Goal: Contribute content: Contribute content

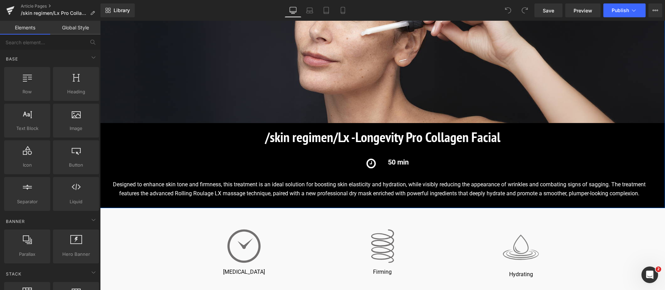
scroll to position [156, 0]
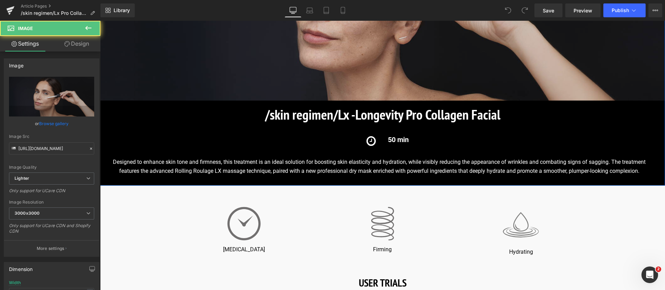
click at [184, 60] on img at bounding box center [382, 4] width 565 height 193
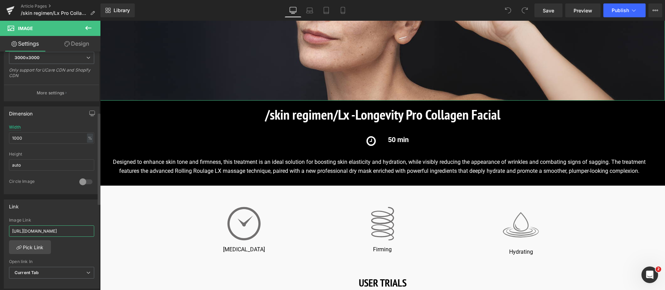
click at [72, 232] on input "https://world.comfortzoneskin.com/pages/skin-regimen-lx" at bounding box center [51, 231] width 85 height 11
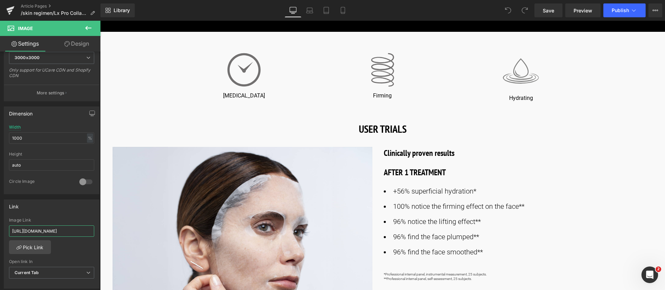
scroll to position [312, 0]
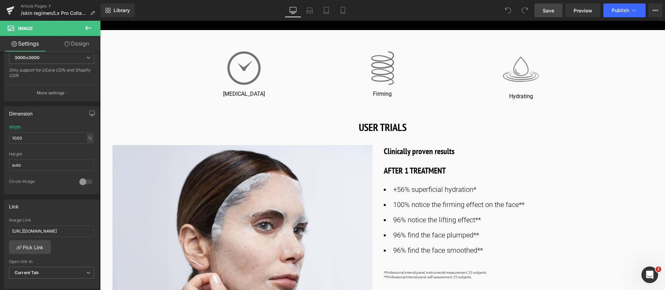
click at [552, 11] on span "Save" at bounding box center [547, 10] width 11 height 7
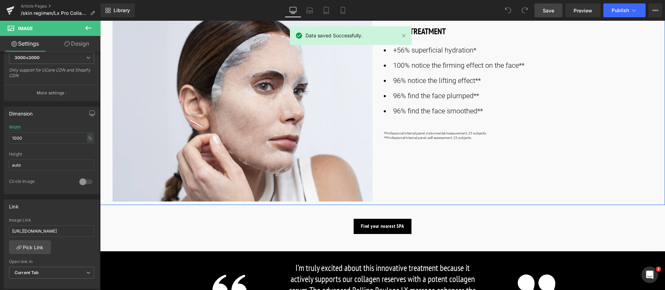
scroll to position [467, 0]
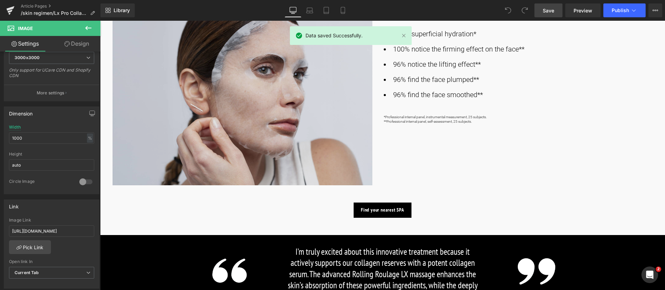
click at [190, 126] on img at bounding box center [242, 88] width 261 height 196
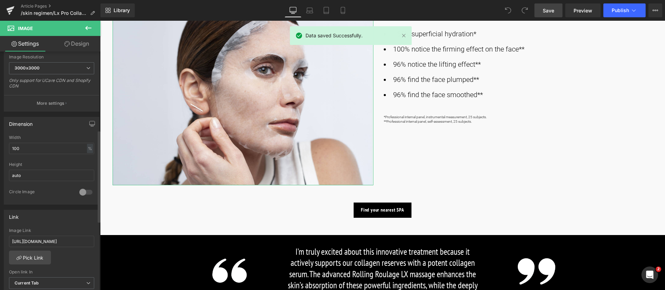
scroll to position [208, 0]
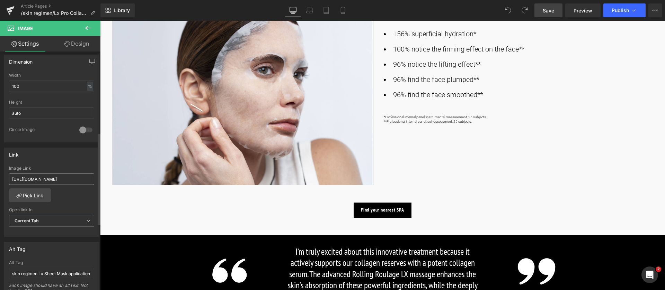
click at [76, 180] on input "https://world.comfortzoneskin.com/pages/skin-regimen-lx" at bounding box center [51, 179] width 85 height 11
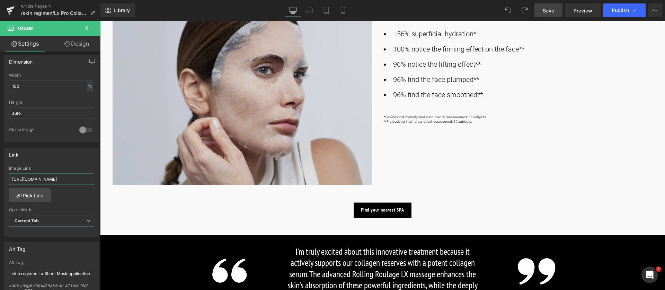
scroll to position [0, 39]
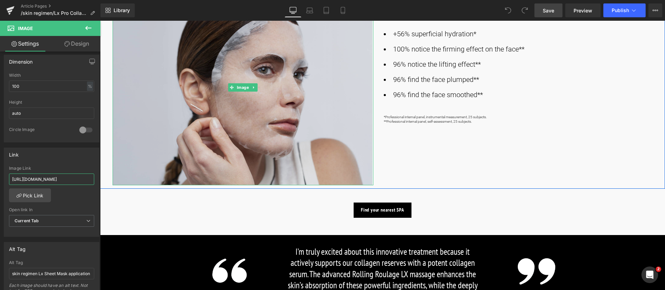
drag, startPoint x: 110, startPoint y: 201, endPoint x: 260, endPoint y: 168, distance: 153.4
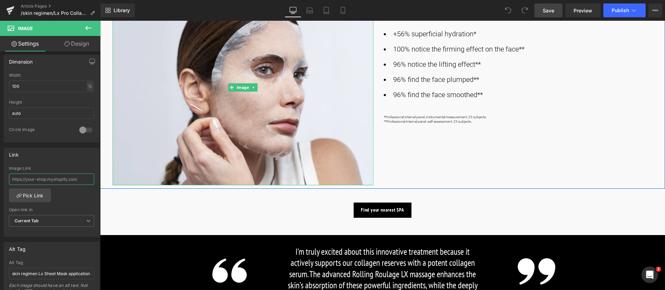
scroll to position [0, 0]
paste input "https://world.comfortzoneskin.com/products/skin-regimen-lx-instant-smoothing-dr…"
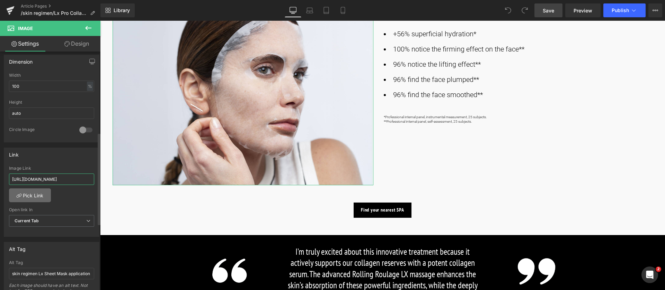
type input "https://world.comfortzoneskin.com/products/skin-regimen-lx-instant-smoothing-dr…"
click at [27, 199] on link "Pick Link" at bounding box center [30, 196] width 42 height 14
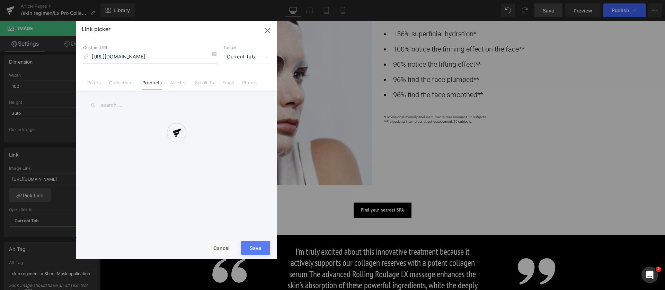
scroll to position [0, 102]
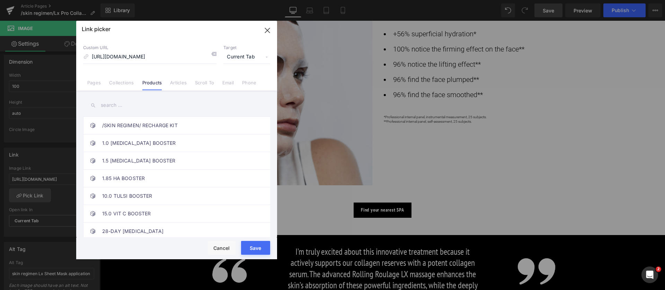
click at [263, 248] on button "Save" at bounding box center [255, 248] width 29 height 14
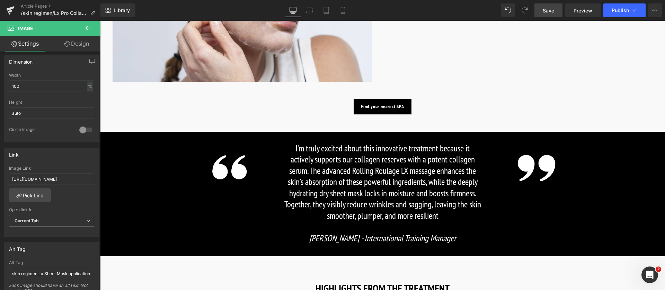
scroll to position [571, 0]
click at [378, 107] on span "Button" at bounding box center [381, 106] width 16 height 8
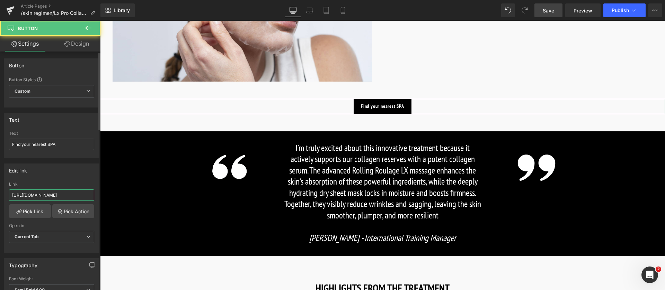
click at [56, 198] on input "https://world.comfortzoneskin.com/pages/spa-locator?_gl=1*17ps2ce*_up*MQ..&gcli…" at bounding box center [51, 195] width 85 height 11
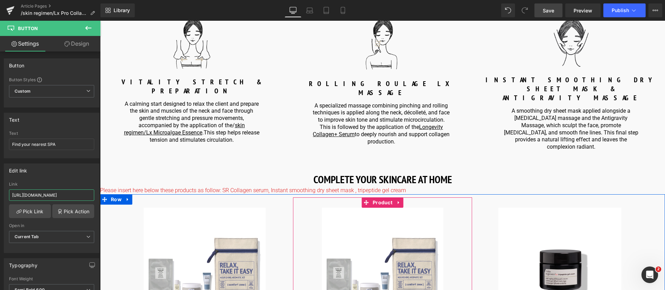
scroll to position [883, 0]
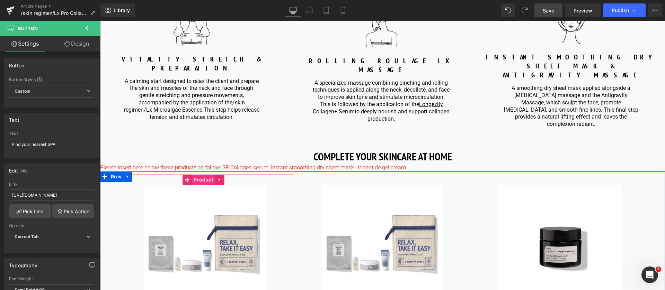
click at [197, 175] on span "Product" at bounding box center [203, 180] width 23 height 10
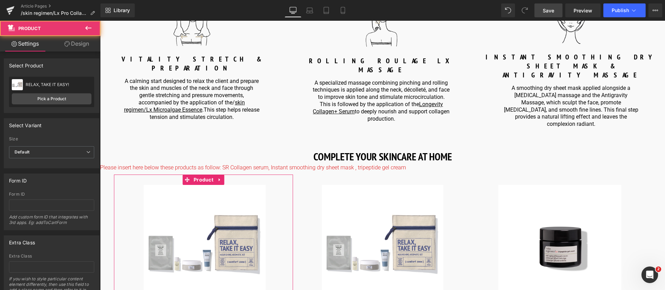
click at [36, 105] on div "RELAX, TAKE IT EASY! RELAX, TAKE IT EASY! Pick a Product" at bounding box center [51, 92] width 85 height 30
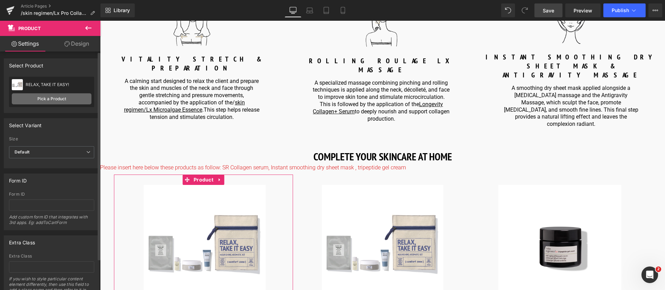
click at [61, 102] on link "Pick a Product" at bounding box center [52, 98] width 80 height 11
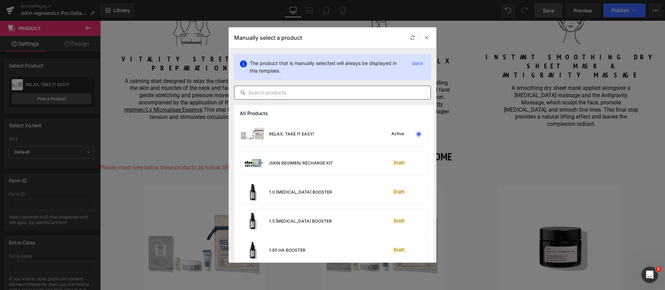
click at [300, 93] on input "text" at bounding box center [332, 93] width 196 height 8
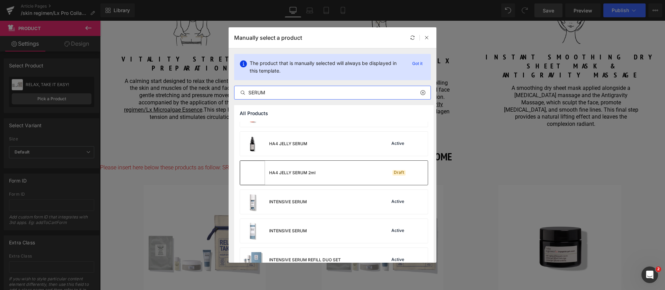
scroll to position [104, 0]
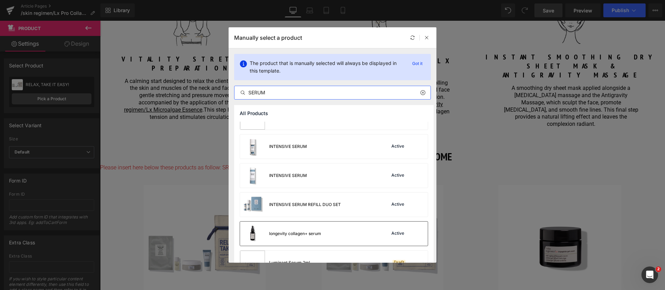
type input "SERUM"
click at [311, 235] on div "longevity collagen+ serum" at bounding box center [295, 234] width 52 height 6
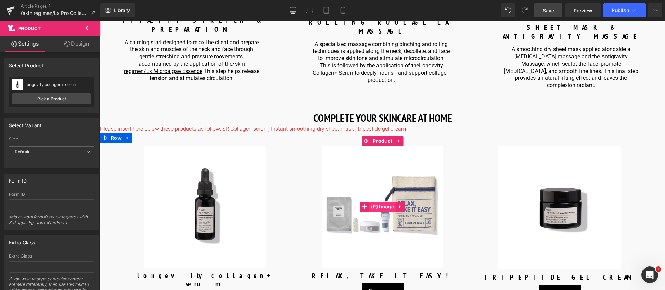
scroll to position [1038, 0]
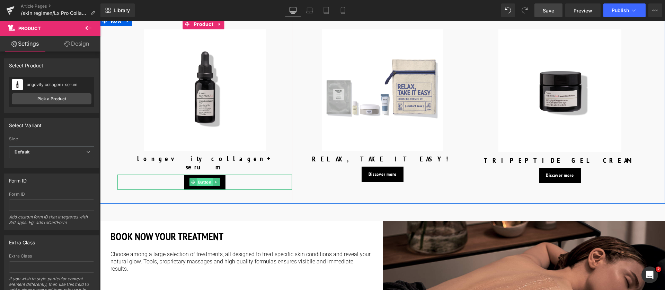
click at [205, 178] on span "Button" at bounding box center [205, 182] width 16 height 8
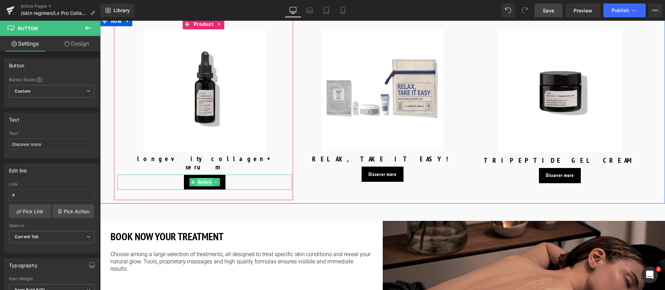
click at [205, 178] on span "Button" at bounding box center [205, 182] width 16 height 8
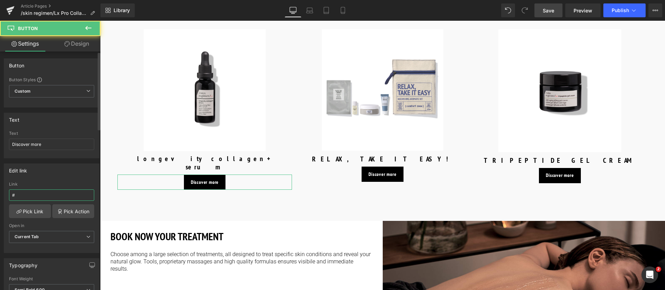
click at [15, 194] on input "#" at bounding box center [51, 195] width 85 height 11
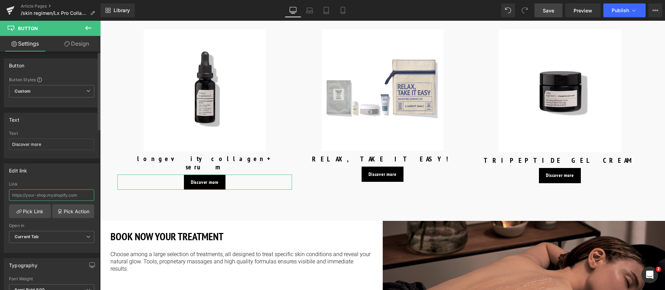
paste input "https://world.comfortzoneskin.com/products/skin-regimen-lx-longevity-collagen-s…"
type input "https://world.comfortzoneskin.com/products/skin-regimen-lx-longevity-collagen-s…"
click at [16, 213] on icon at bounding box center [19, 212] width 6 height 6
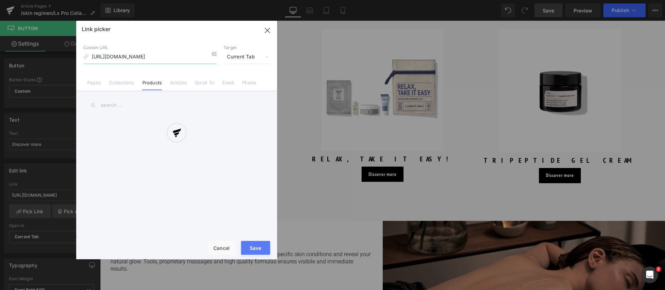
scroll to position [0, 81]
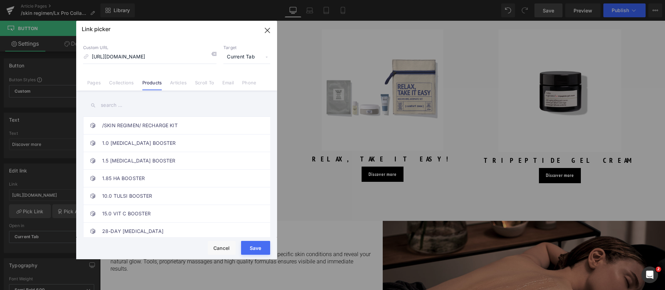
click at [260, 246] on button "Save" at bounding box center [255, 248] width 29 height 14
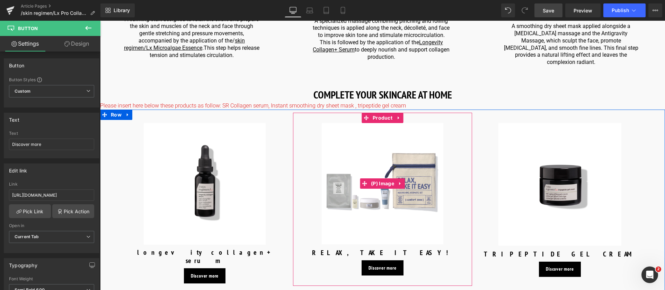
scroll to position [935, 0]
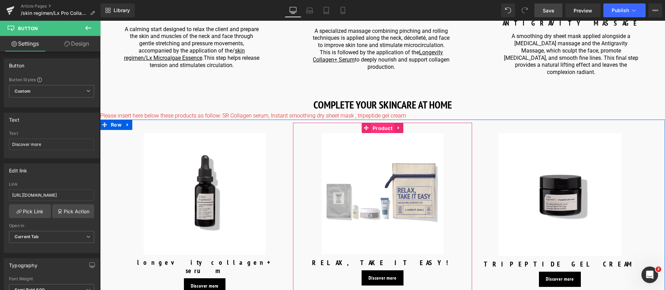
click at [382, 123] on span "Product" at bounding box center [382, 128] width 23 height 10
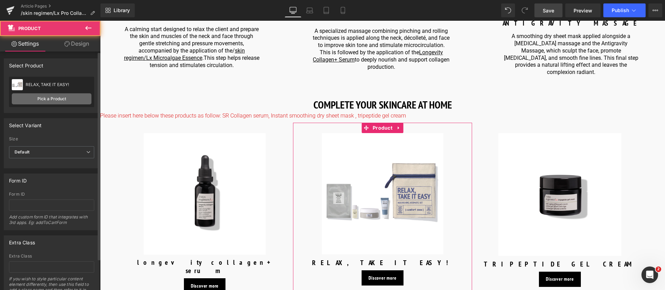
click at [60, 101] on link "Pick a Product" at bounding box center [52, 98] width 80 height 11
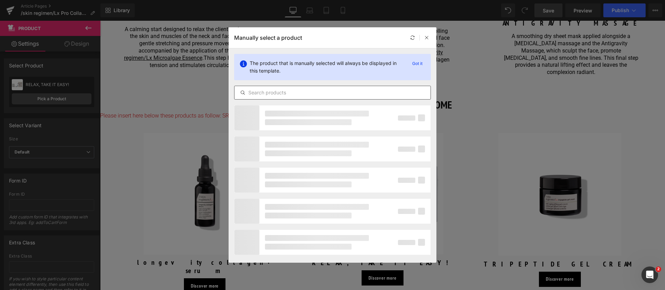
click at [281, 94] on input "text" at bounding box center [332, 93] width 196 height 8
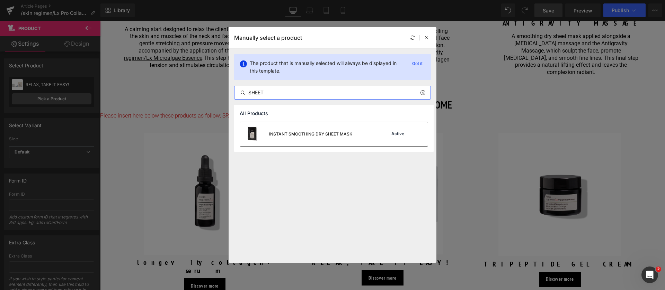
type input "SHEET"
click at [294, 146] on div "INSTANT SMOOTHING DRY SHEET MASK" at bounding box center [296, 134] width 112 height 24
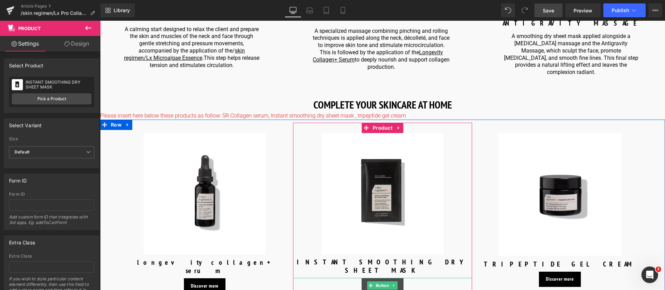
click at [379, 282] on span "Button" at bounding box center [382, 286] width 16 height 8
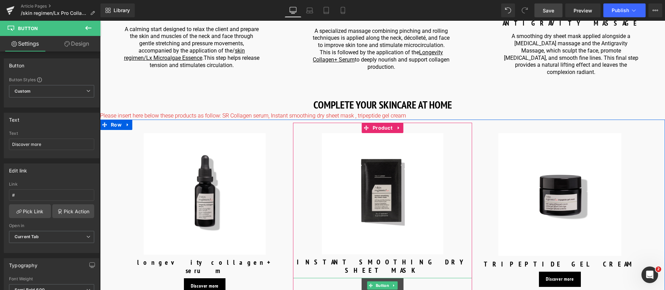
click at [380, 282] on span "Button" at bounding box center [382, 286] width 16 height 8
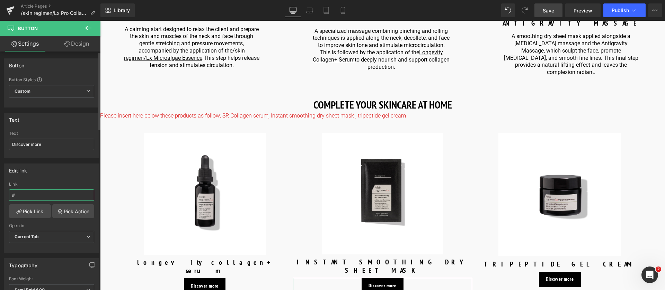
click at [34, 195] on input "#" at bounding box center [51, 195] width 85 height 11
paste input "https://world.comfortzoneskin.com/products/skin-regimen-lx-instant-smoothing-dr…"
type input "https://world.comfortzoneskin.com/products/skin-regimen-lx-instant-smoothing-dr…"
click at [20, 215] on link "Pick Link" at bounding box center [30, 212] width 42 height 14
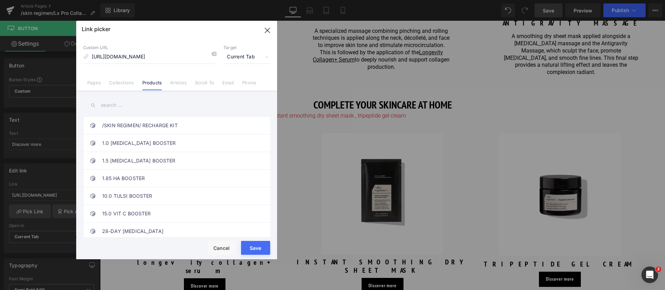
scroll to position [0, 0]
click at [253, 248] on button "Save" at bounding box center [255, 248] width 29 height 14
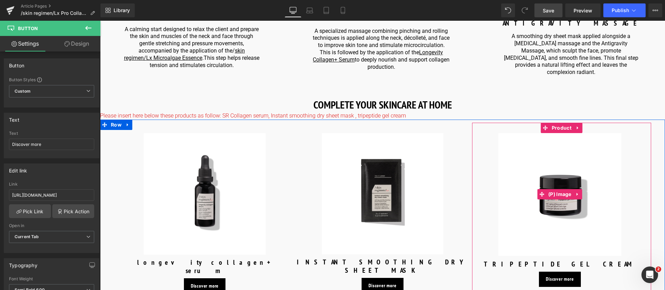
click at [564, 133] on img at bounding box center [559, 194] width 123 height 123
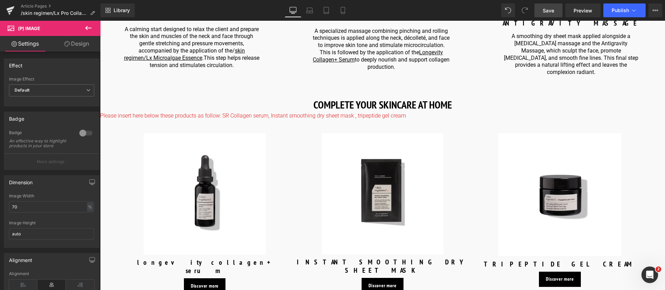
click at [554, 5] on link "Save" at bounding box center [548, 10] width 28 height 14
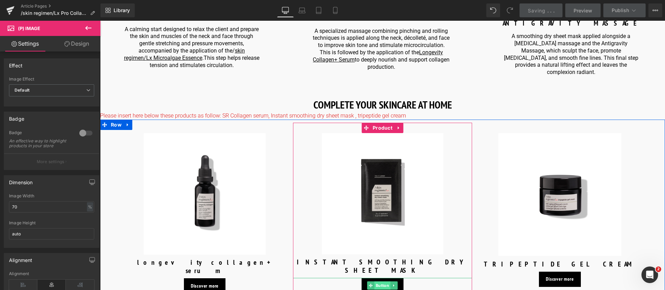
click at [384, 282] on span "Button" at bounding box center [382, 286] width 16 height 8
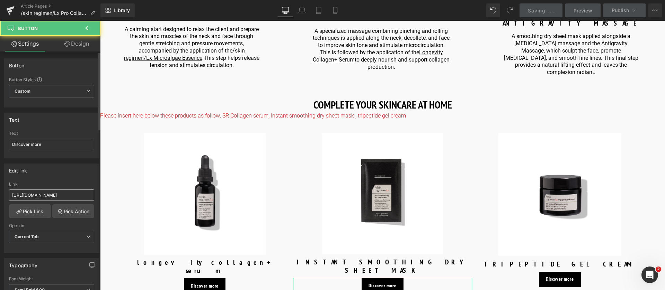
click at [69, 190] on div "Link https://world.comfortzoneskin.com/products/skin-regimen-lx-instant-smoothi…" at bounding box center [51, 193] width 85 height 22
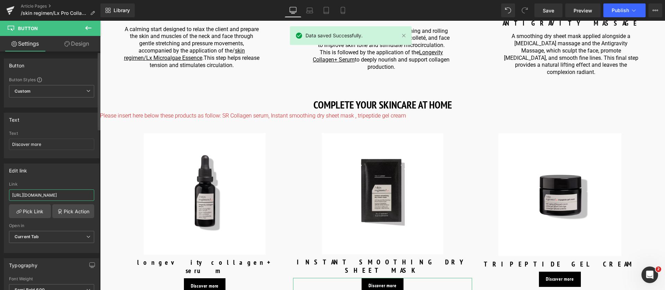
drag, startPoint x: 69, startPoint y: 190, endPoint x: 73, endPoint y: 198, distance: 8.8
click at [73, 198] on input "https://world.comfortzoneskin.com/products/skin-regimen-lx-instant-smoothing-dr…" at bounding box center [51, 195] width 85 height 11
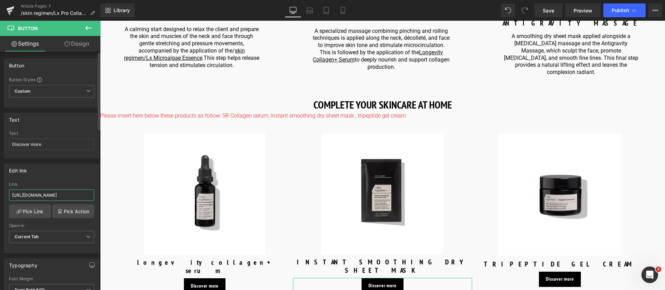
click at [78, 197] on input "https://world.comfortzoneskin.com/products/skin-regimen-lx-instant-smoothing-dr…" at bounding box center [51, 195] width 85 height 11
click at [555, 9] on link "Save" at bounding box center [548, 10] width 28 height 14
click at [542, 11] on link "Save" at bounding box center [548, 10] width 28 height 14
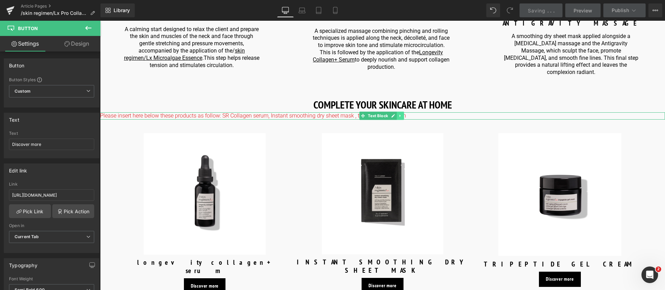
click at [401, 114] on icon at bounding box center [400, 116] width 4 height 4
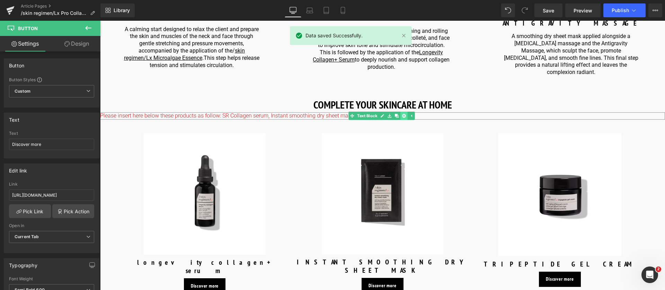
click at [402, 114] on icon at bounding box center [404, 116] width 4 height 4
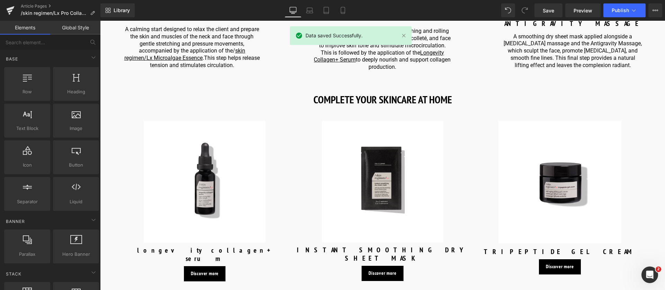
click at [204, 198] on img at bounding box center [205, 182] width 122 height 122
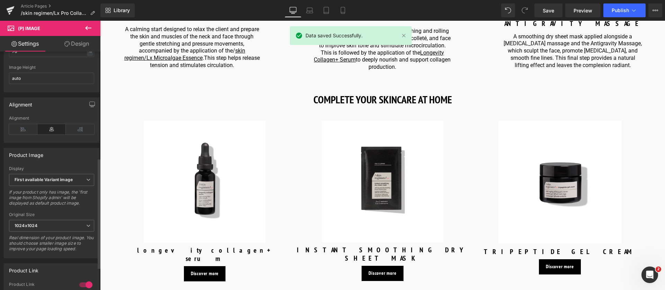
scroll to position [276, 0]
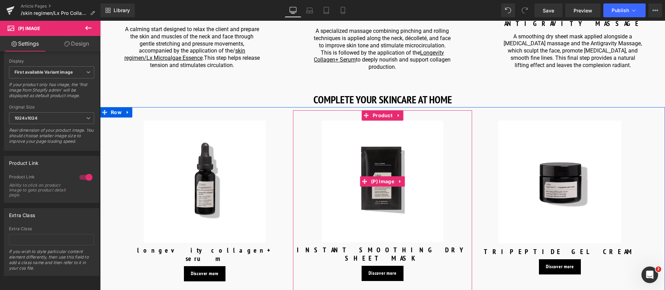
click at [367, 180] on img at bounding box center [383, 182] width 122 height 122
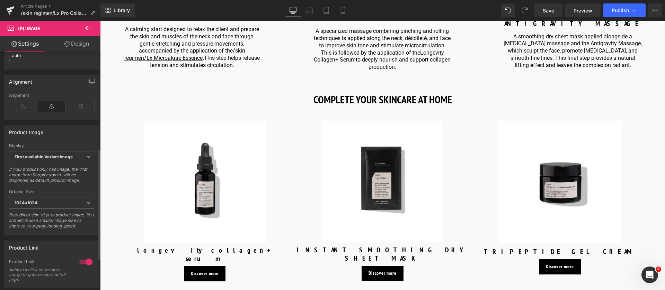
scroll to position [208, 0]
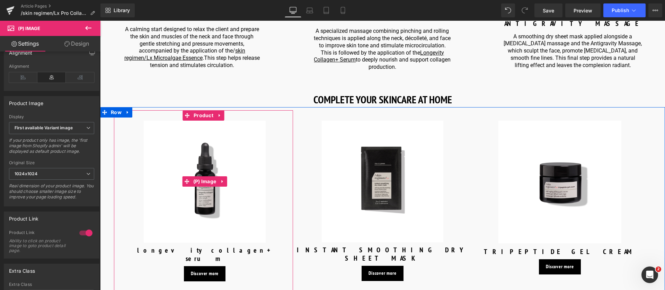
click at [218, 210] on img at bounding box center [205, 182] width 122 height 122
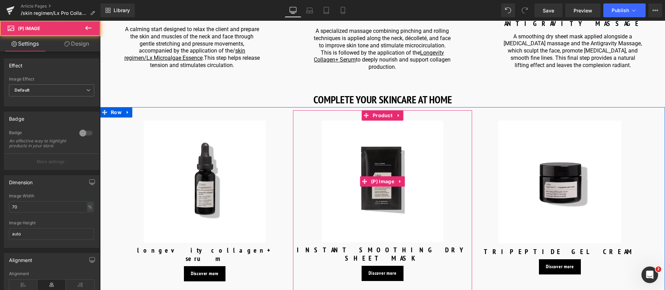
click at [373, 209] on img at bounding box center [383, 182] width 122 height 122
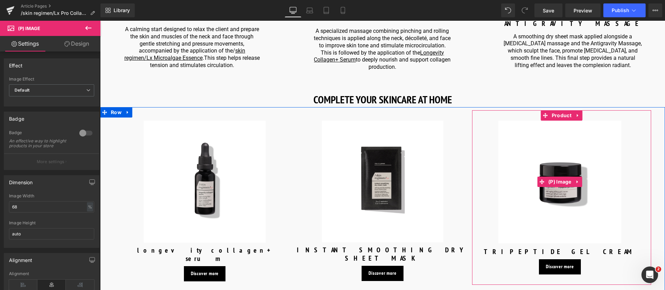
click at [555, 209] on img at bounding box center [559, 182] width 123 height 123
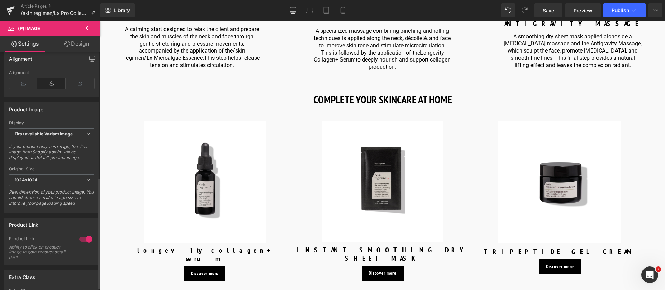
scroll to position [276, 0]
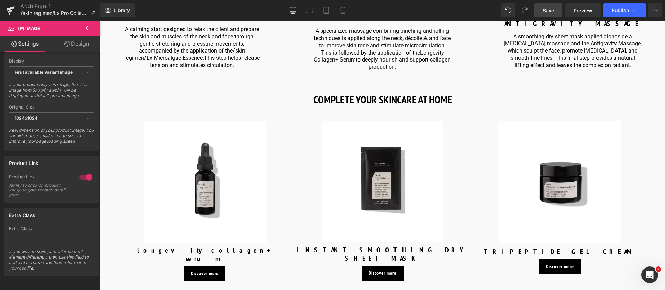
click at [548, 11] on span "Save" at bounding box center [547, 10] width 11 height 7
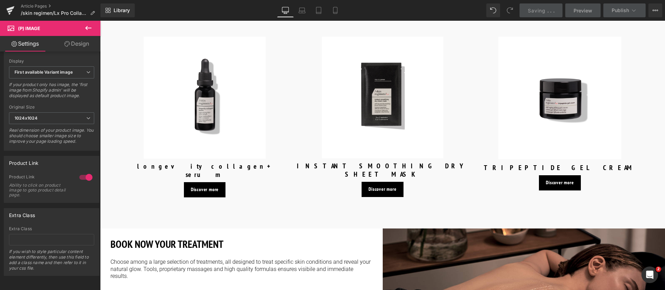
scroll to position [1142, 0]
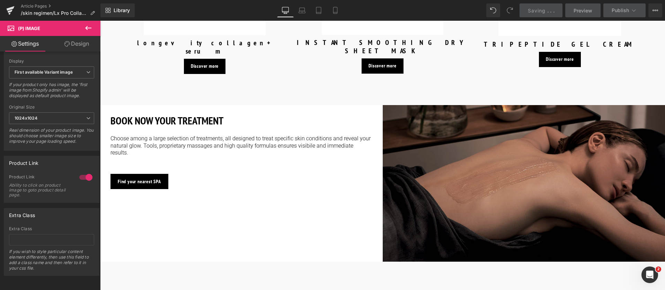
click at [436, 139] on img at bounding box center [523, 183] width 282 height 157
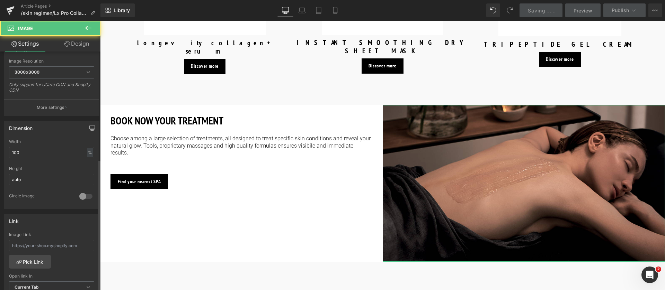
scroll to position [312, 0]
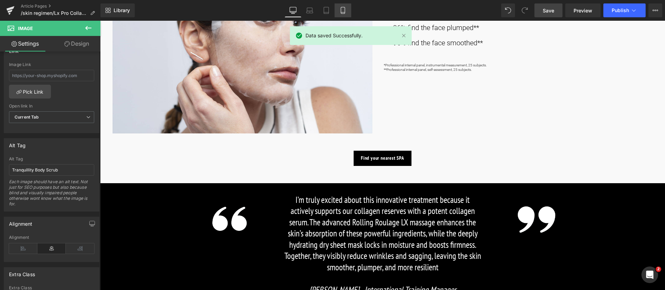
click at [345, 7] on icon at bounding box center [342, 10] width 7 height 7
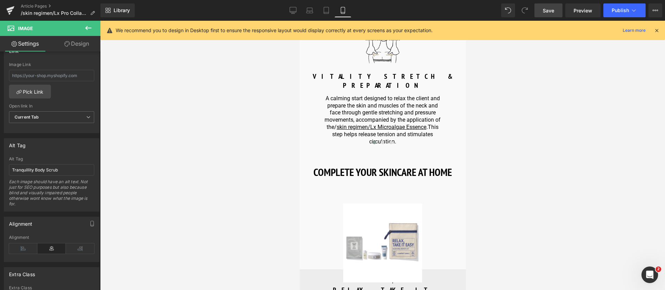
scroll to position [844, 0]
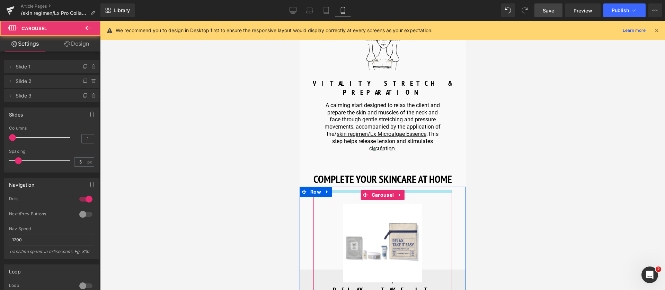
drag, startPoint x: 341, startPoint y: 161, endPoint x: 340, endPoint y: 150, distance: 11.5
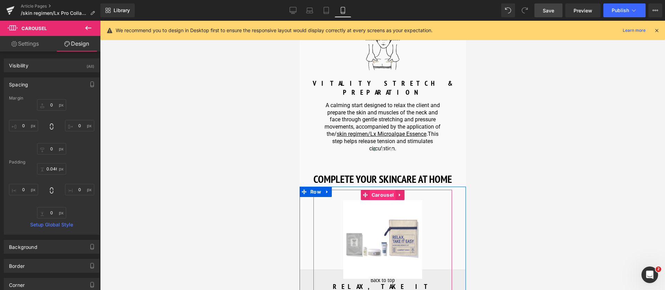
click at [380, 190] on span "Carousel" at bounding box center [382, 195] width 26 height 10
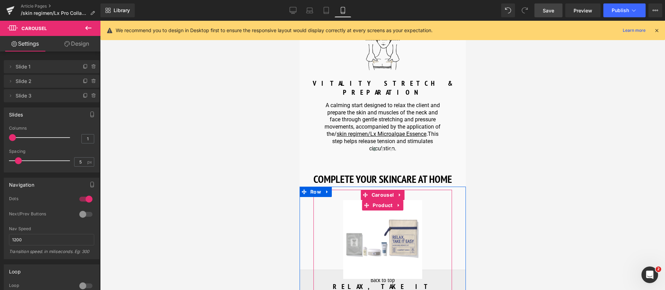
click at [381, 200] on span "Product" at bounding box center [381, 205] width 23 height 10
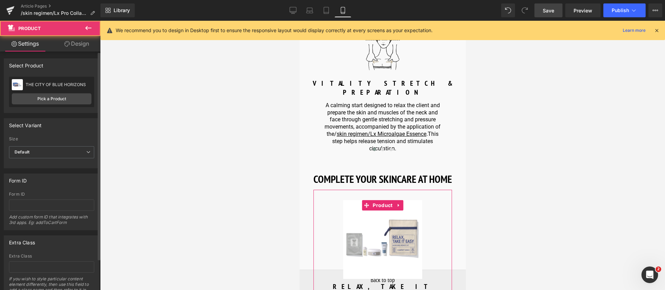
click at [37, 105] on div "THE CITY OF BLUE HORIZONS THE CITY OF BLUE HORIZONS Pick a Product" at bounding box center [51, 92] width 85 height 30
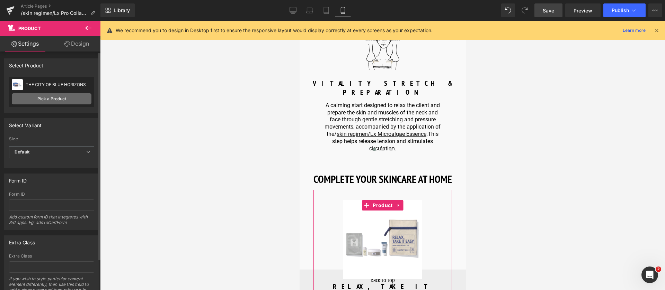
click at [42, 97] on link "Pick a Product" at bounding box center [52, 98] width 80 height 11
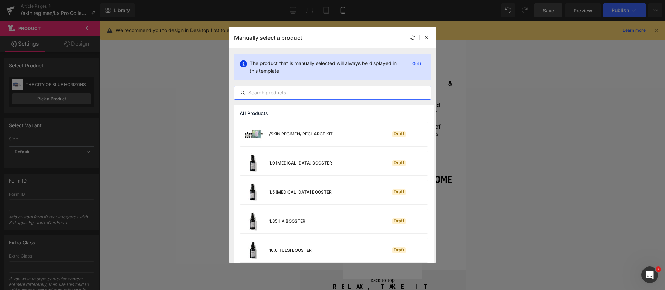
click at [265, 92] on input "text" at bounding box center [332, 93] width 196 height 8
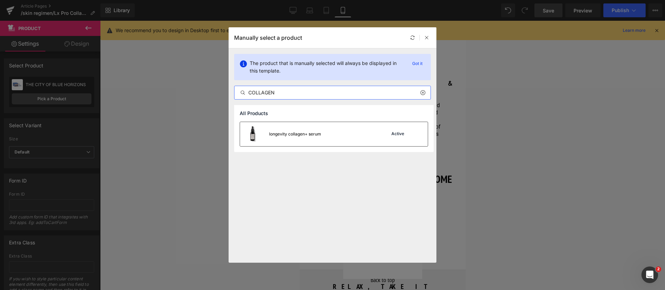
type input "COLLAGEN"
click at [281, 144] on div "longevity collagen+ serum" at bounding box center [280, 134] width 81 height 24
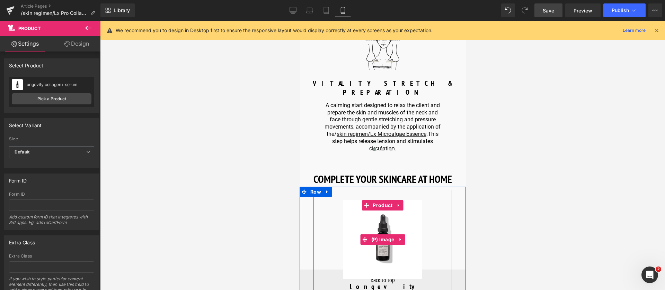
scroll to position [948, 0]
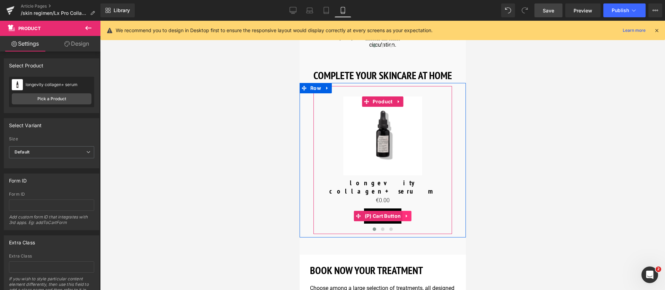
click at [405, 214] on icon at bounding box center [406, 216] width 5 height 5
click at [407, 211] on link at bounding box center [410, 216] width 9 height 10
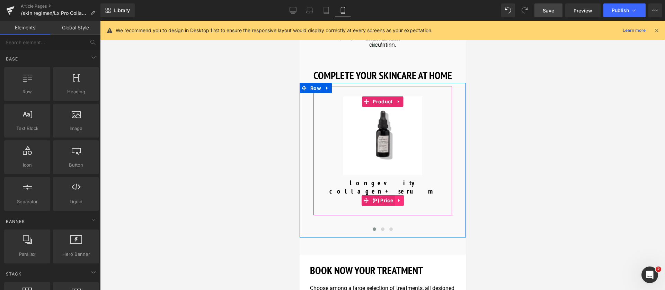
click at [399, 198] on icon at bounding box center [398, 200] width 5 height 5
click at [403, 196] on link at bounding box center [403, 201] width 9 height 10
click at [382, 182] on span "(P) Title" at bounding box center [382, 187] width 22 height 10
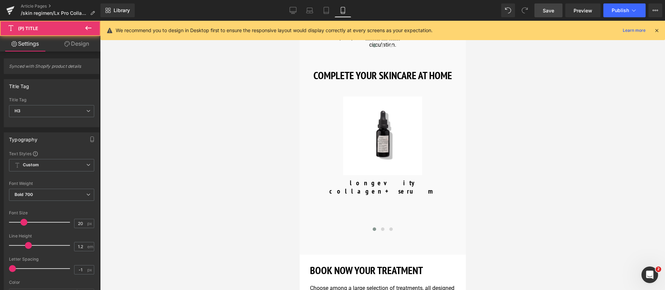
click at [78, 47] on link "Design" at bounding box center [77, 44] width 50 height 16
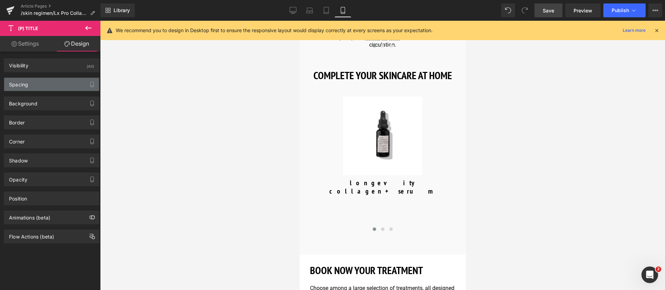
click at [35, 83] on div "Spacing" at bounding box center [51, 84] width 95 height 13
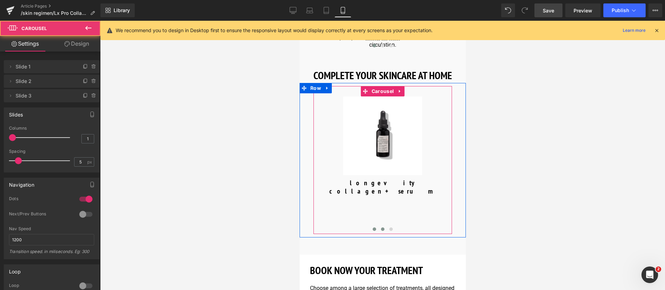
click at [382, 226] on button at bounding box center [382, 229] width 8 height 7
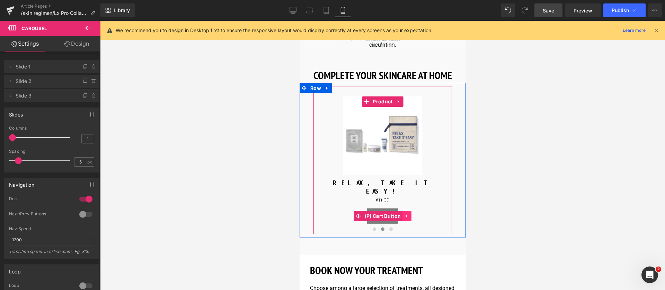
click at [407, 214] on icon at bounding box center [406, 216] width 5 height 5
click at [408, 214] on icon at bounding box center [410, 216] width 5 height 5
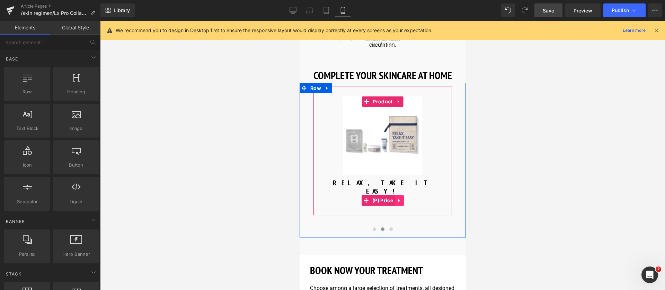
click at [399, 198] on icon at bounding box center [398, 200] width 5 height 5
click at [402, 198] on icon at bounding box center [403, 200] width 5 height 5
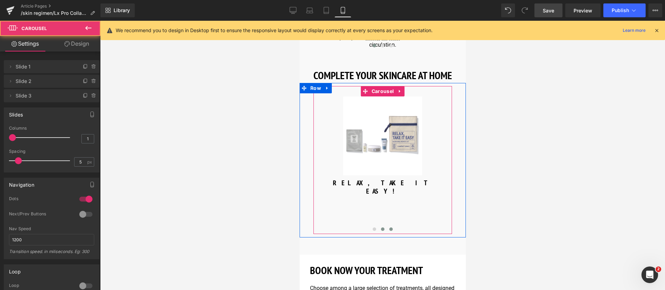
click at [391, 226] on button at bounding box center [390, 229] width 8 height 7
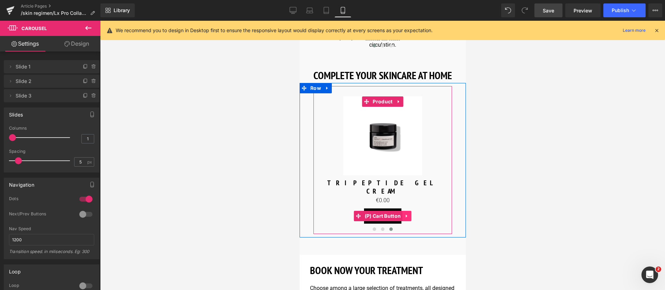
click at [405, 211] on link at bounding box center [406, 216] width 9 height 10
click at [409, 214] on icon at bounding box center [410, 216] width 5 height 5
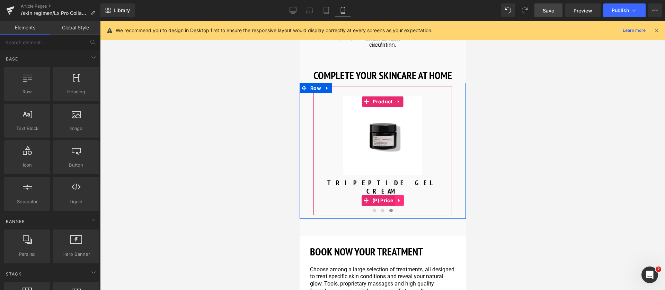
click at [396, 198] on icon at bounding box center [398, 200] width 5 height 5
click at [402, 198] on icon at bounding box center [403, 200] width 5 height 5
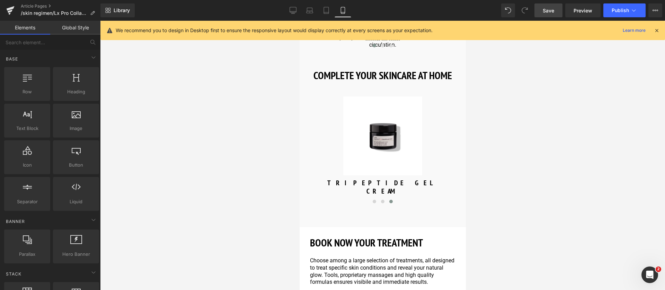
click at [549, 13] on span "Save" at bounding box center [547, 10] width 11 height 7
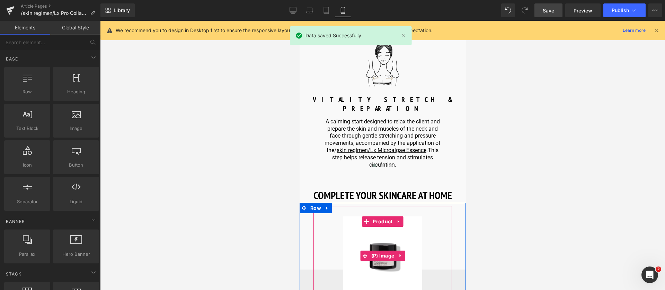
scroll to position [844, 0]
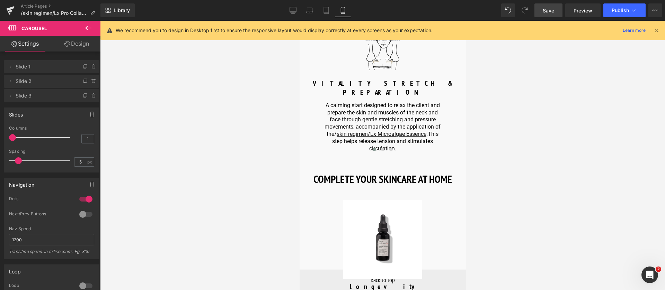
click at [546, 7] on span "Save" at bounding box center [547, 10] width 11 height 7
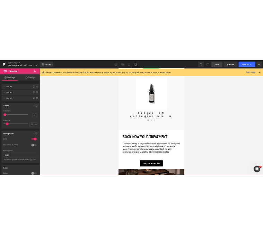
scroll to position [1000, 0]
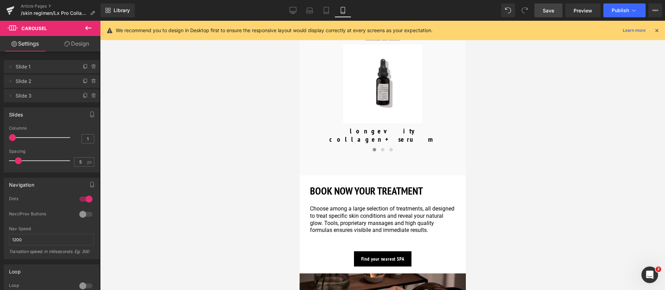
click at [547, 5] on link "Save" at bounding box center [548, 10] width 28 height 14
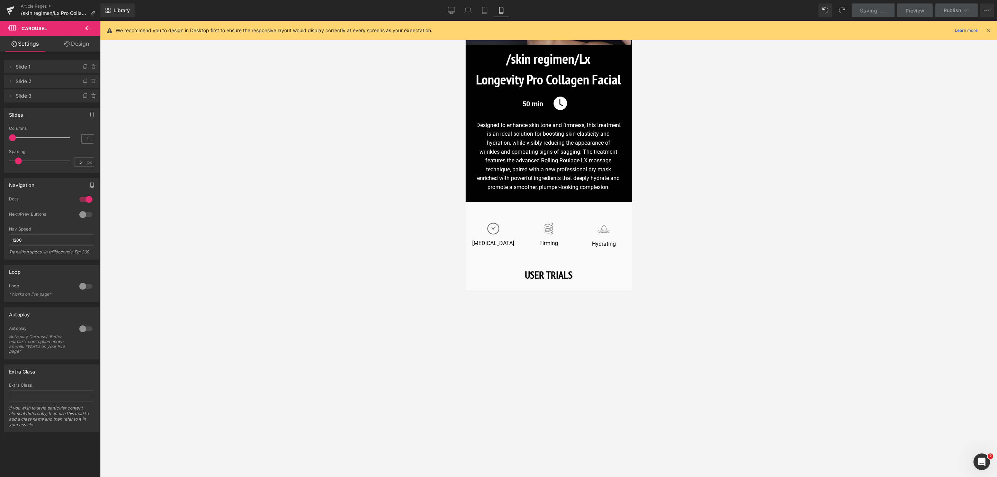
scroll to position [0, 0]
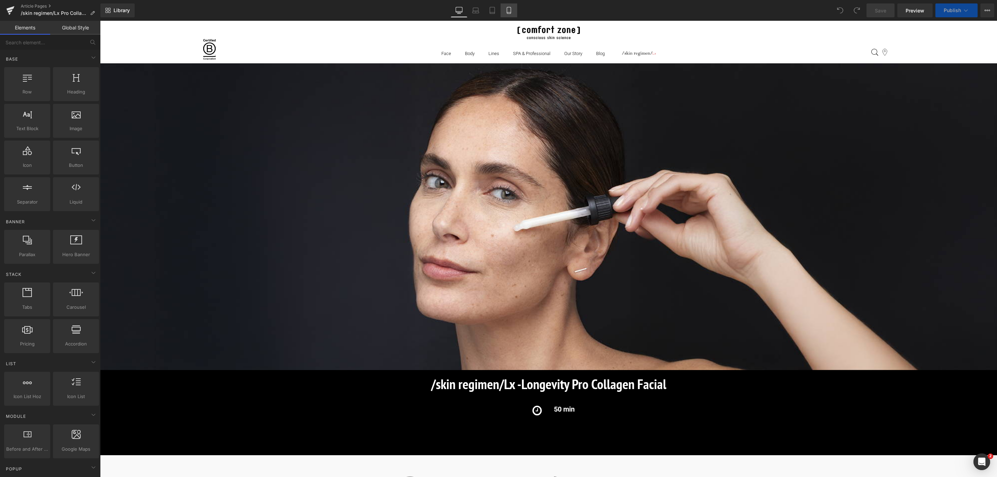
click at [509, 8] on icon at bounding box center [508, 10] width 7 height 7
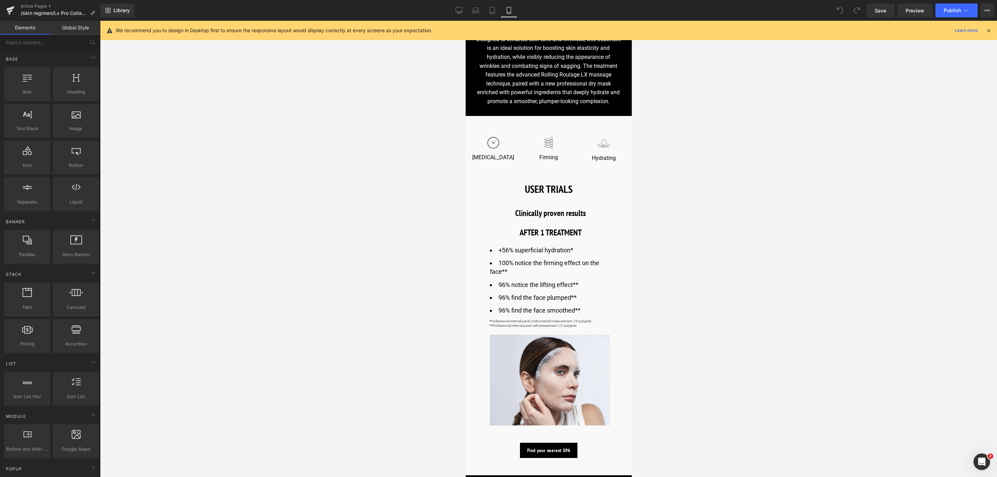
scroll to position [156, 0]
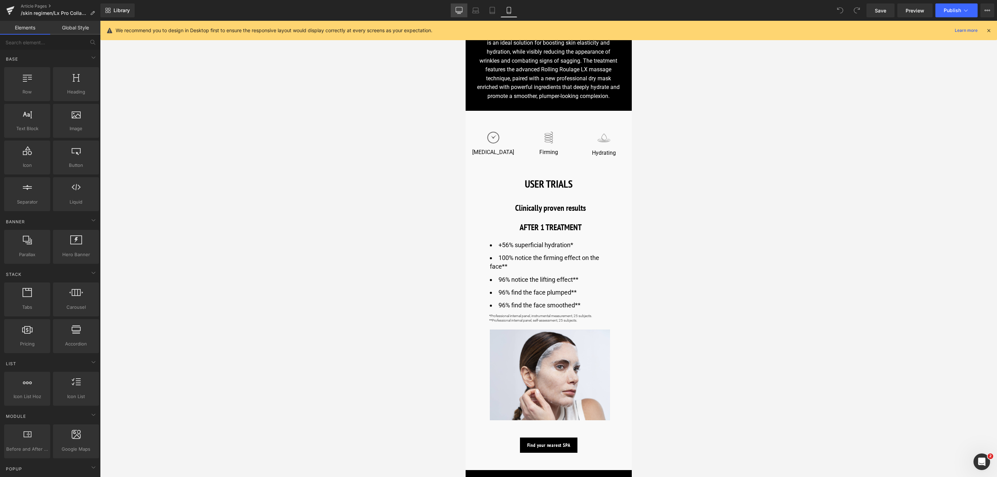
click at [454, 9] on link "Desktop" at bounding box center [459, 10] width 17 height 14
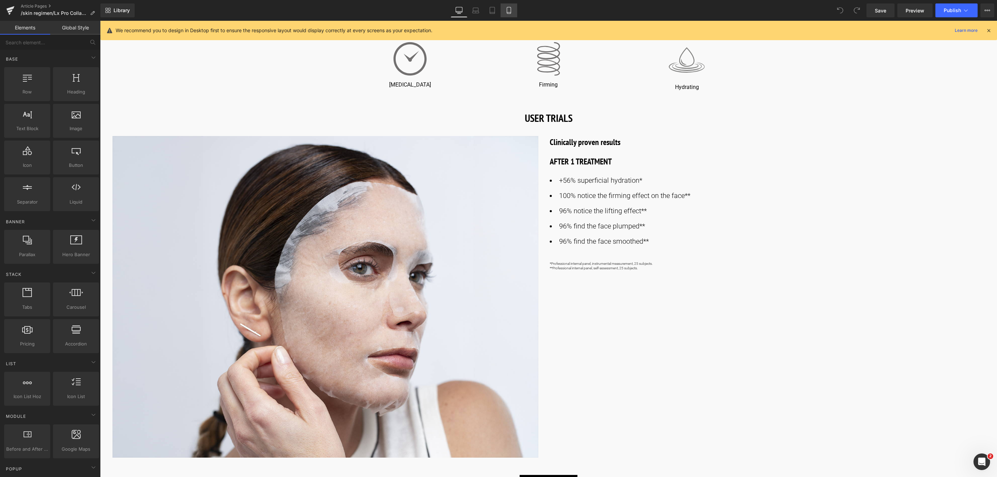
click at [510, 7] on icon at bounding box center [509, 10] width 4 height 7
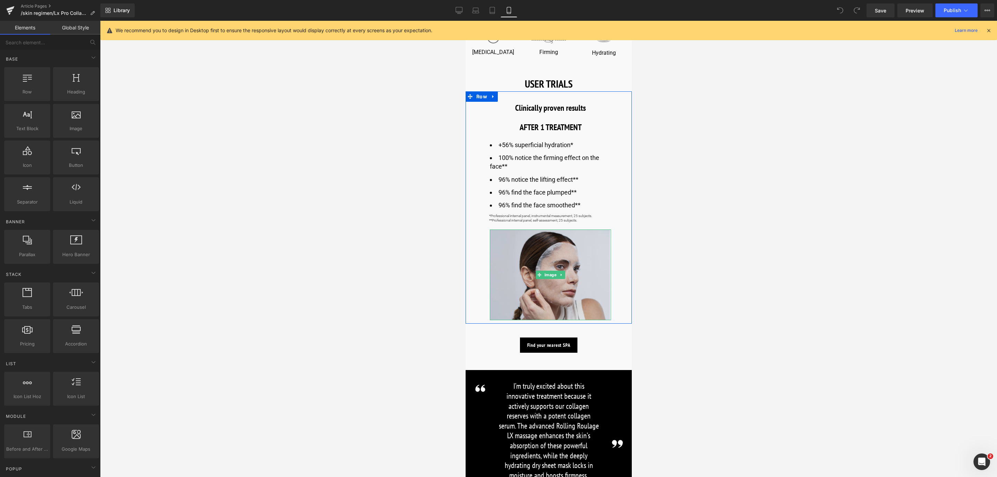
click at [527, 316] on img at bounding box center [549, 274] width 121 height 91
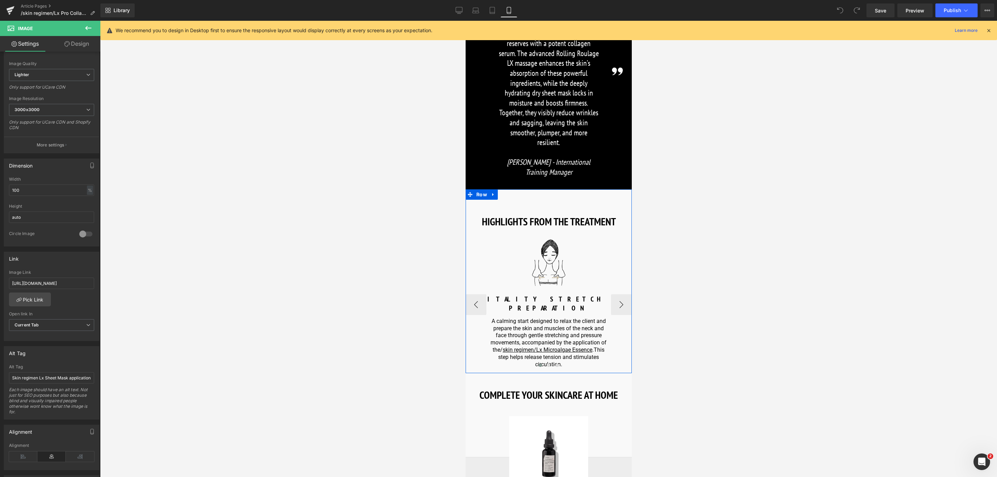
scroll to position [723, 0]
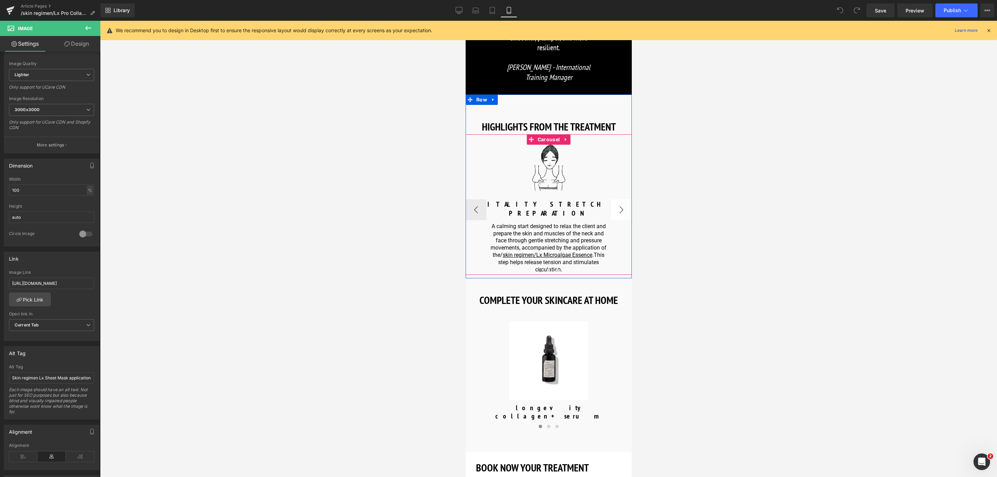
click at [616, 199] on button "›" at bounding box center [621, 209] width 21 height 21
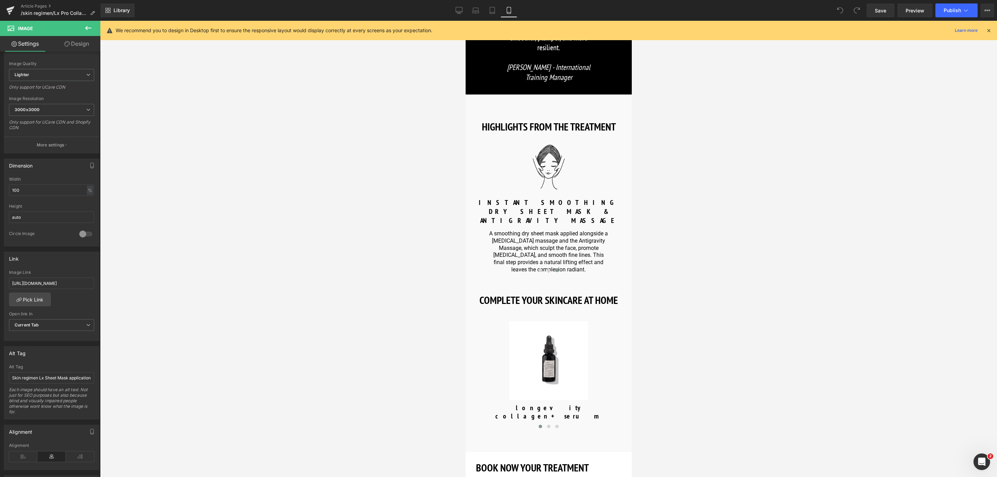
click at [87, 40] on link "Design" at bounding box center [77, 44] width 50 height 16
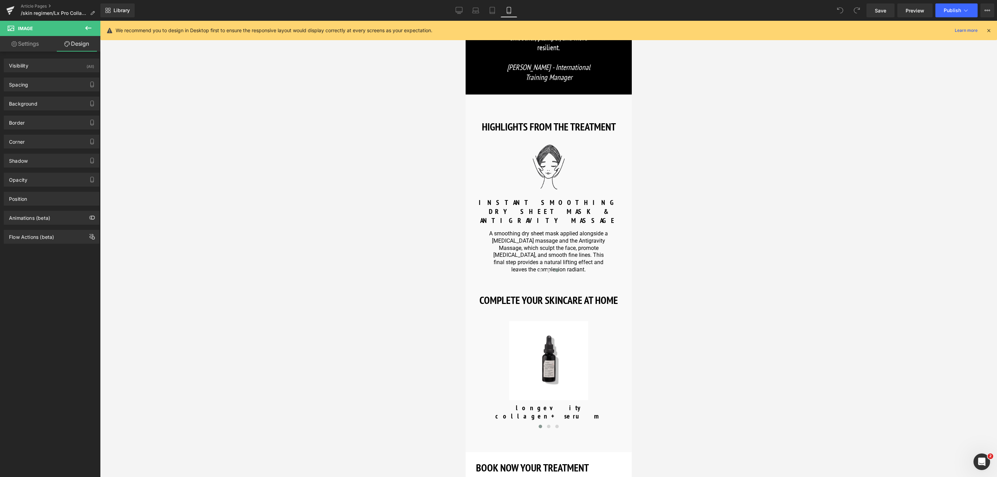
click at [82, 25] on button at bounding box center [88, 28] width 24 height 15
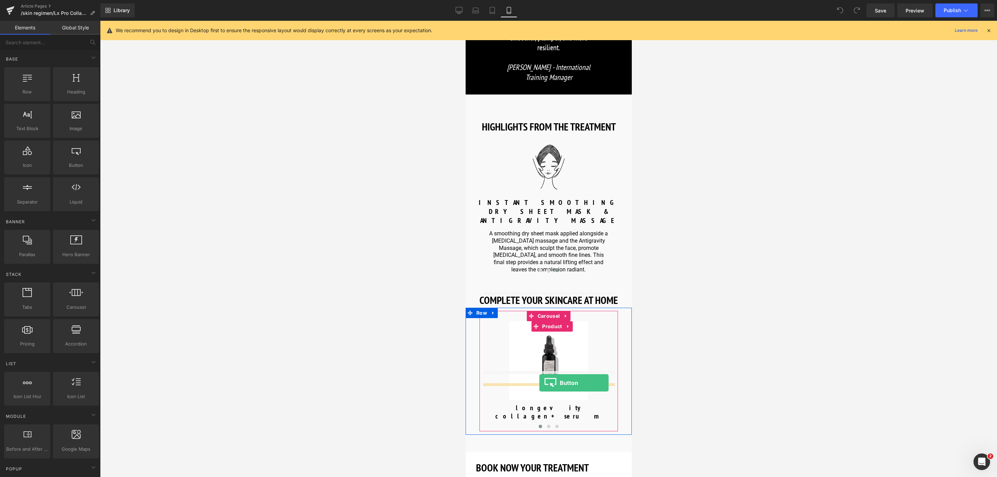
drag, startPoint x: 539, startPoint y: 179, endPoint x: 539, endPoint y: 382, distance: 203.5
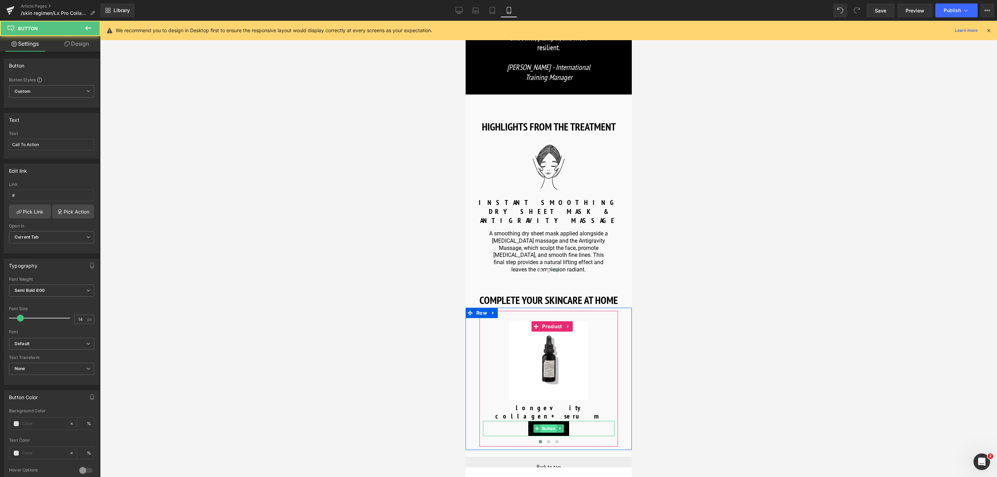
click at [544, 424] on span "Button" at bounding box center [548, 428] width 16 height 8
click at [69, 46] on link "Design" at bounding box center [77, 44] width 50 height 16
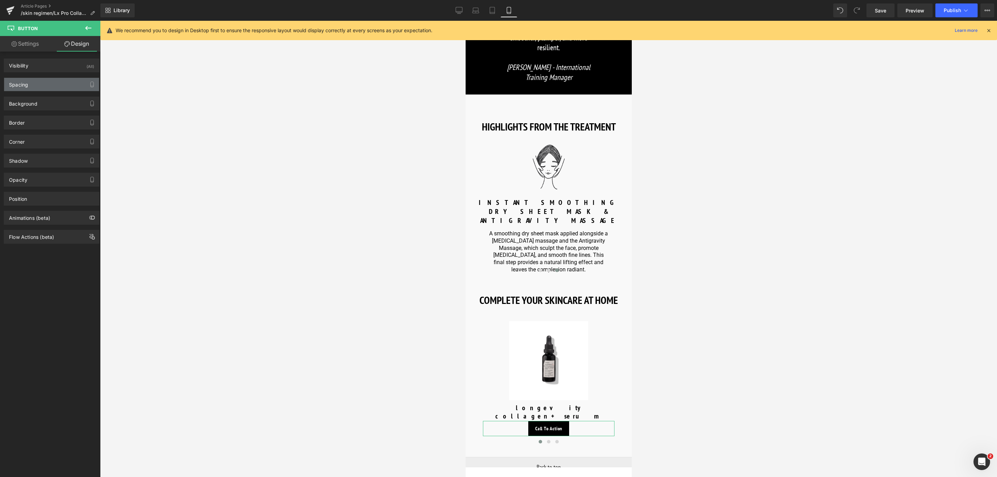
click at [57, 78] on div "Spacing" at bounding box center [51, 84] width 95 height 13
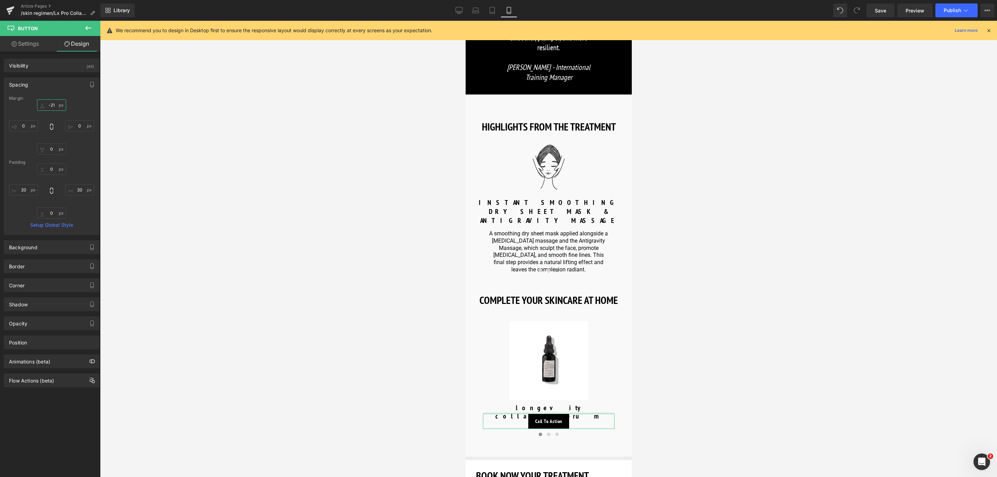
click at [52, 106] on input "-21" at bounding box center [51, 104] width 29 height 11
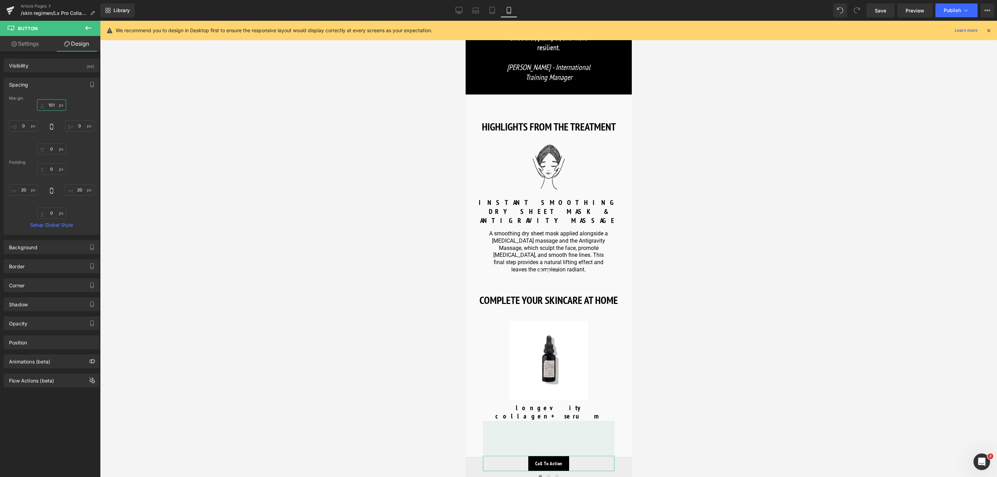
type input "10"
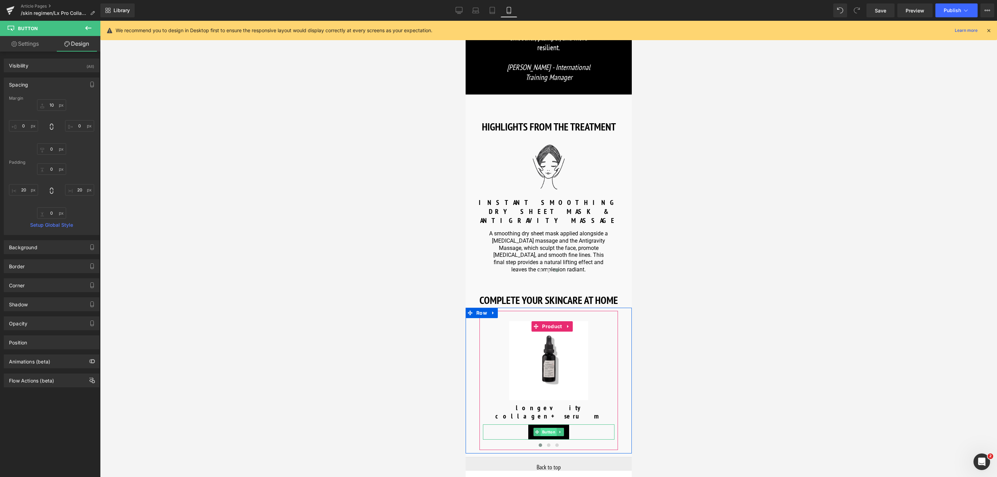
click at [546, 428] on span "Button" at bounding box center [548, 432] width 16 height 8
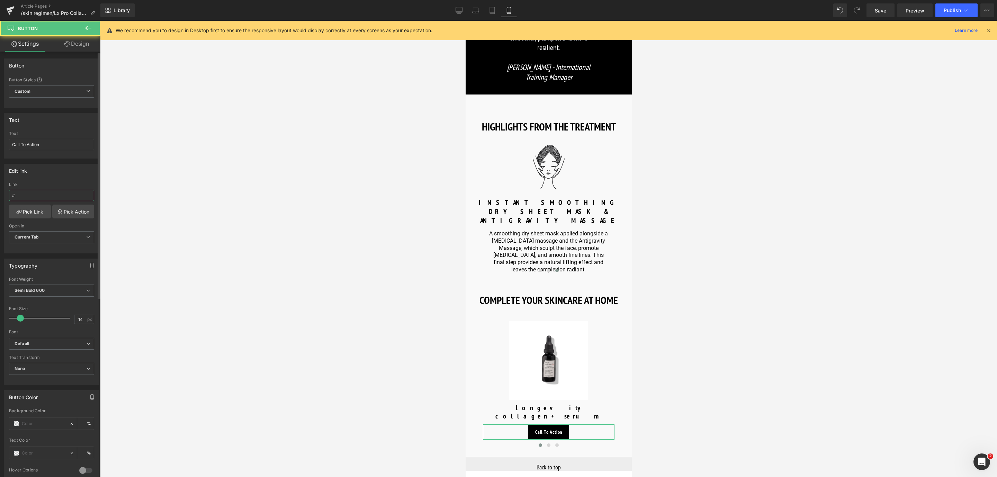
click at [49, 192] on input "#" at bounding box center [51, 195] width 85 height 11
drag, startPoint x: 48, startPoint y: 144, endPoint x: 0, endPoint y: 141, distance: 48.2
click at [0, 141] on div "Text Call To Action Text Call To Action" at bounding box center [51, 133] width 103 height 51
type input "Discover more"
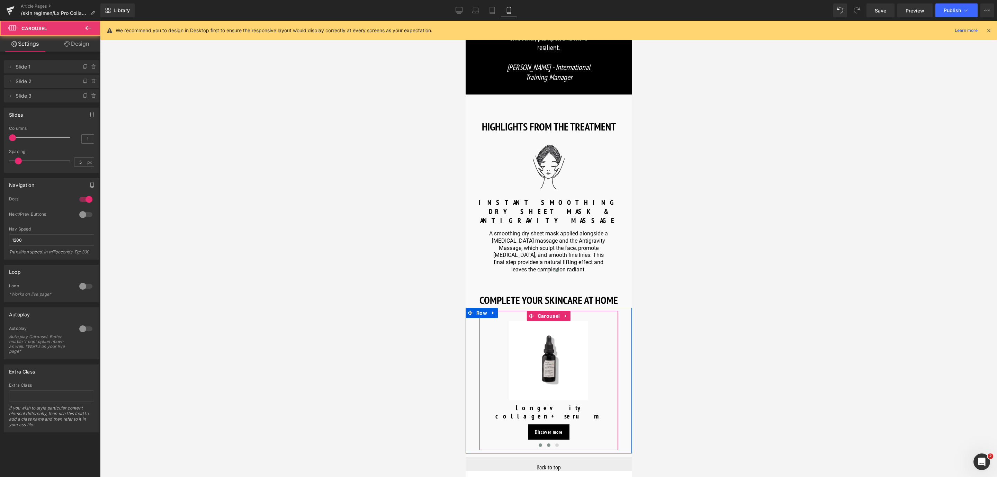
click at [547, 443] on span at bounding box center [548, 444] width 3 height 3
click at [538, 442] on button at bounding box center [540, 445] width 8 height 7
click at [548, 443] on span at bounding box center [548, 444] width 3 height 3
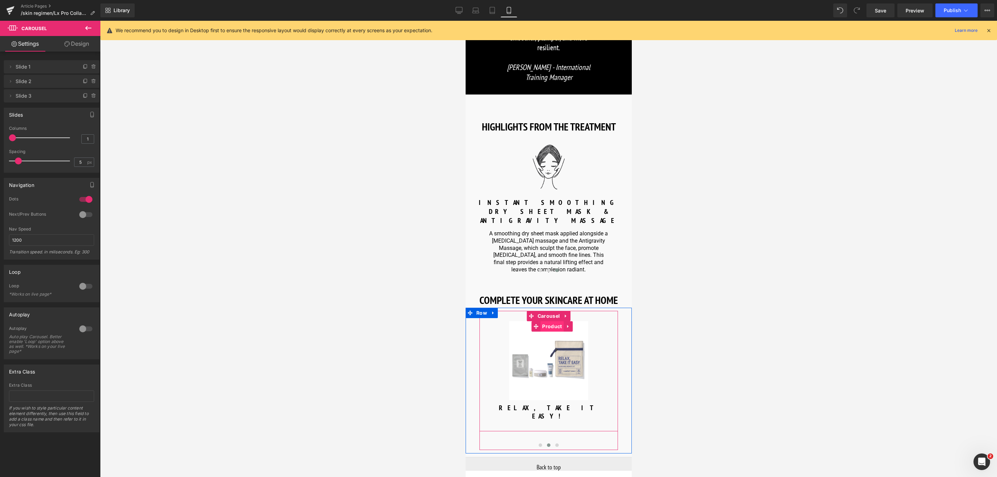
click at [549, 321] on span "Product" at bounding box center [551, 326] width 23 height 10
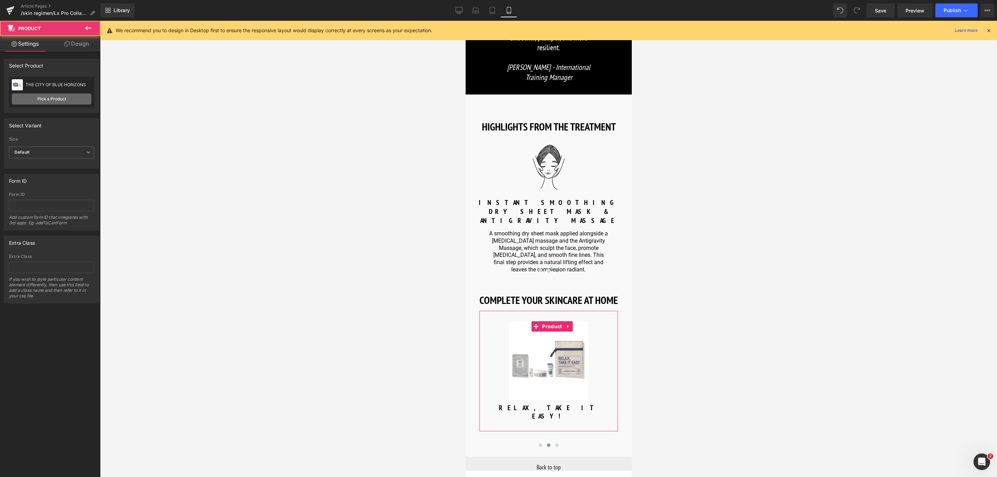
click at [61, 99] on link "Pick a Product" at bounding box center [52, 98] width 80 height 11
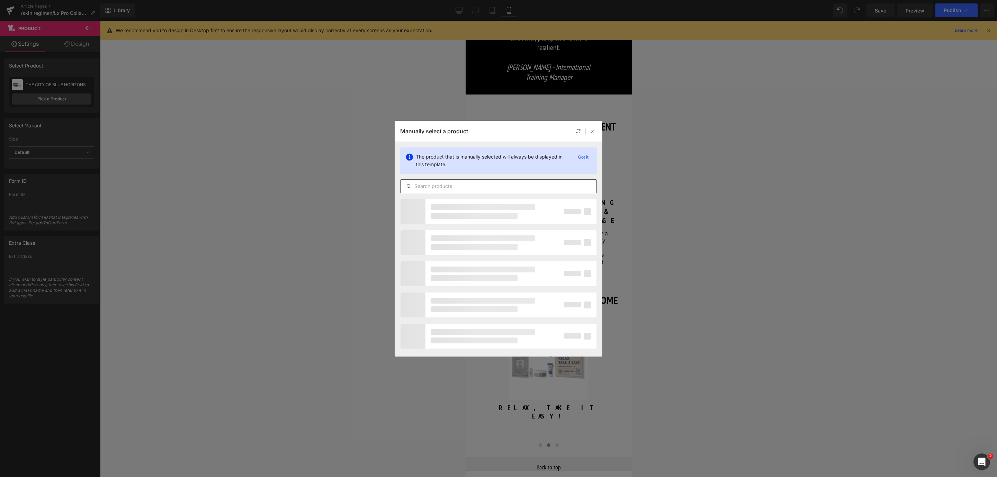
click at [440, 190] on input "text" at bounding box center [498, 186] width 196 height 8
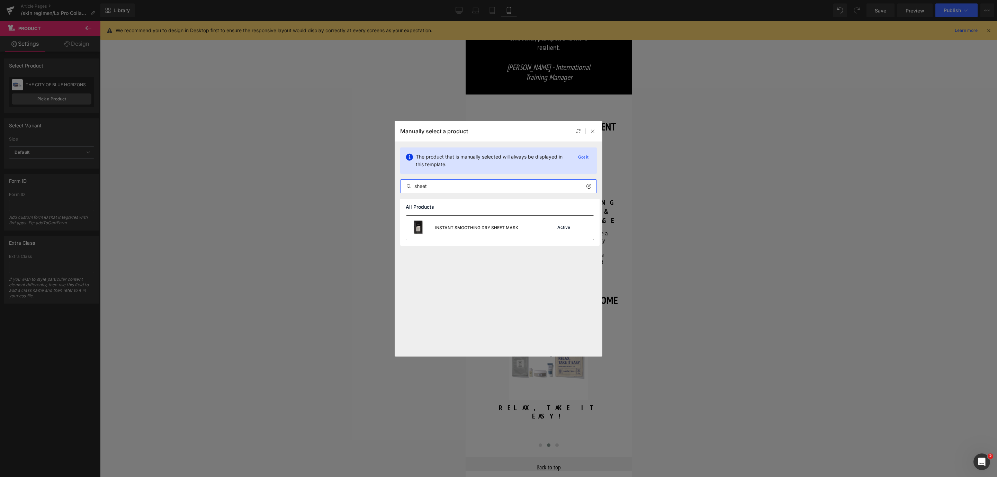
type input "sheet"
click at [475, 234] on div "INSTANT SMOOTHING DRY SHEET MASK" at bounding box center [462, 228] width 112 height 24
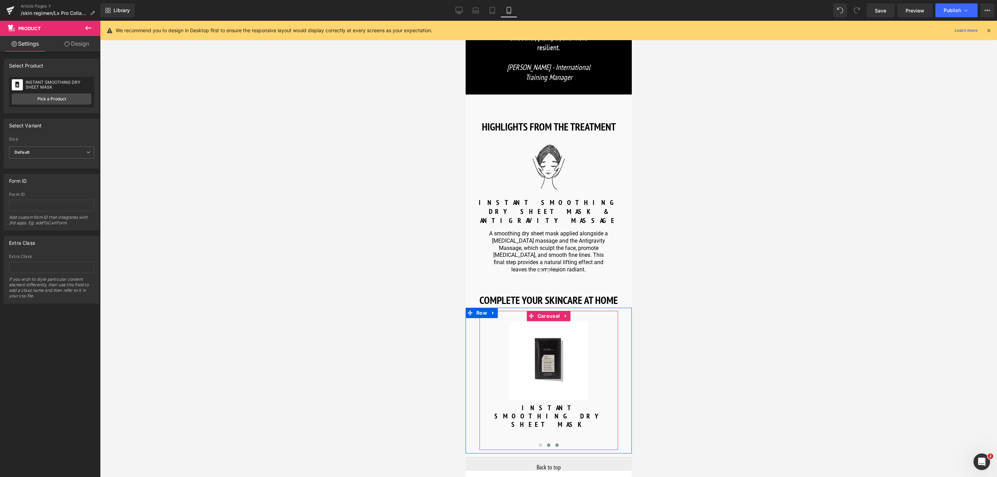
click at [557, 442] on button at bounding box center [556, 445] width 8 height 7
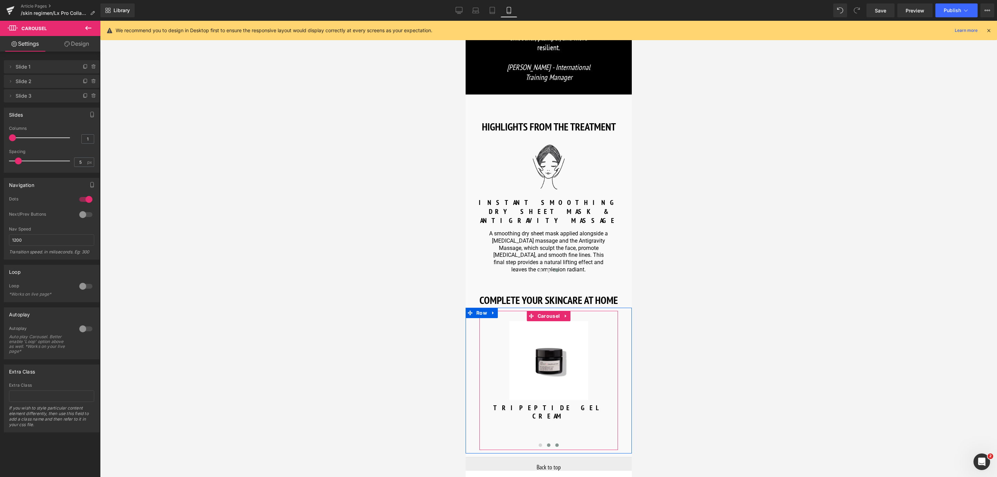
click at [547, 443] on span at bounding box center [548, 444] width 3 height 3
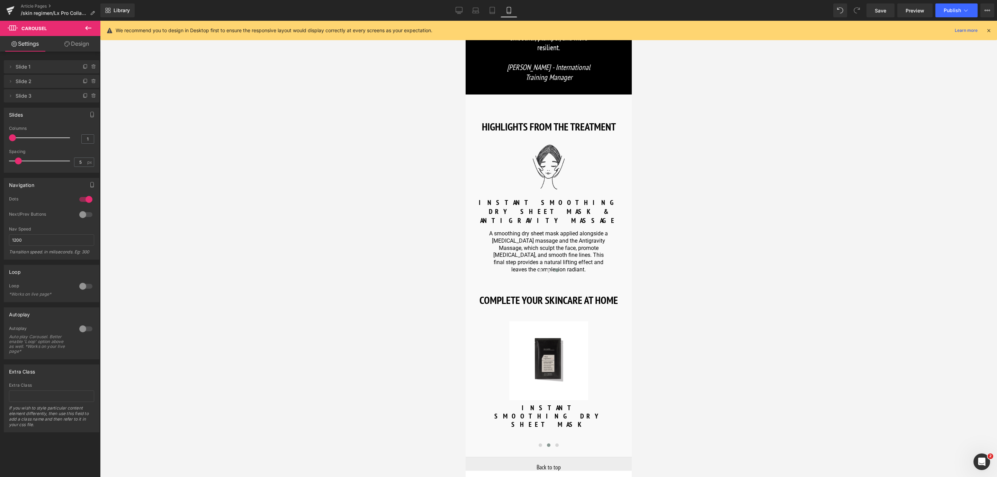
click at [92, 25] on button at bounding box center [88, 28] width 24 height 15
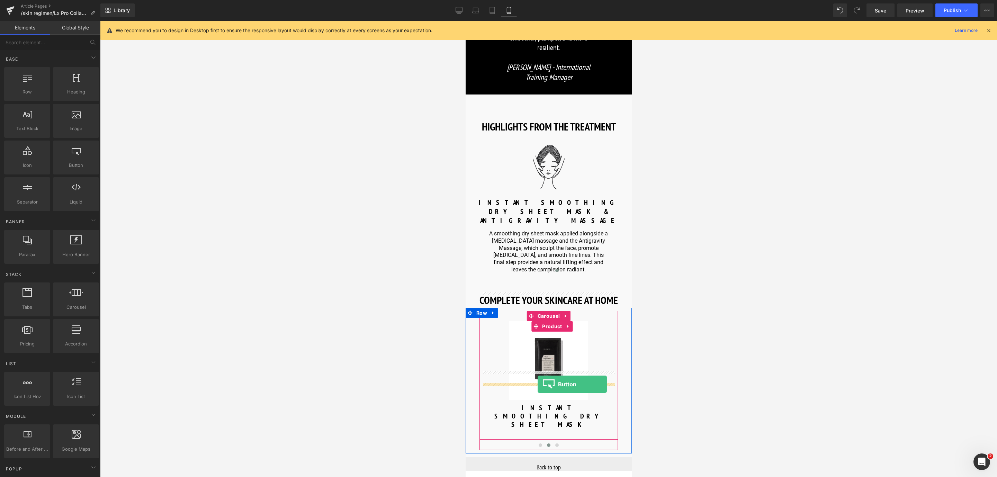
drag, startPoint x: 539, startPoint y: 184, endPoint x: 538, endPoint y: 384, distance: 200.4
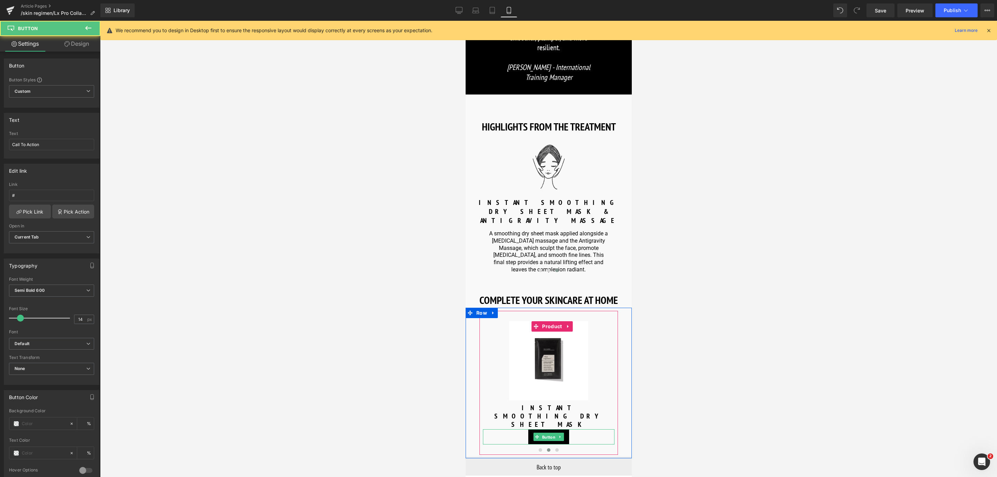
drag, startPoint x: 543, startPoint y: 393, endPoint x: 492, endPoint y: 367, distance: 57.0
click at [543, 433] on span "Button" at bounding box center [548, 437] width 16 height 8
click at [72, 46] on link "Design" at bounding box center [77, 44] width 50 height 16
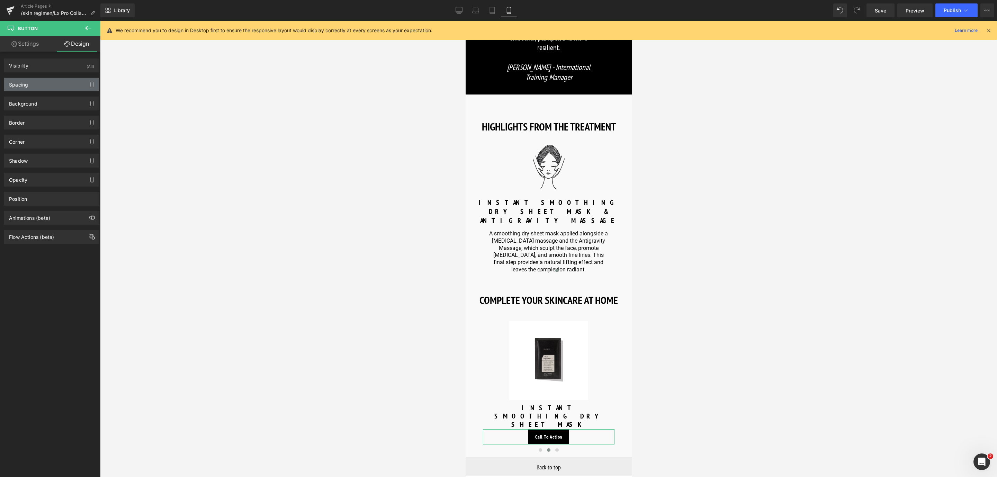
click at [48, 80] on div "Spacing" at bounding box center [51, 84] width 95 height 13
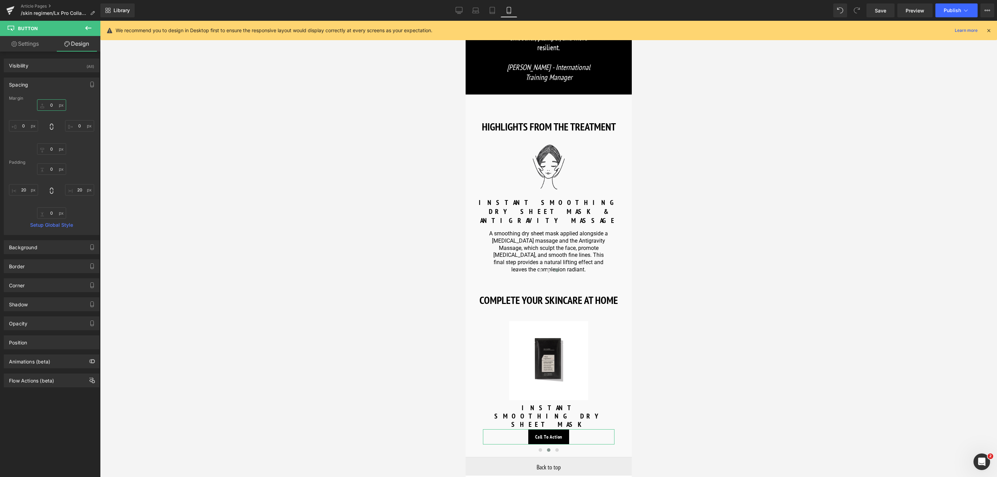
click at [54, 107] on input "0" at bounding box center [51, 104] width 29 height 11
type input "10"
drag, startPoint x: 550, startPoint y: 396, endPoint x: 680, endPoint y: 276, distance: 177.1
click at [550, 436] on span "Button" at bounding box center [548, 440] width 16 height 8
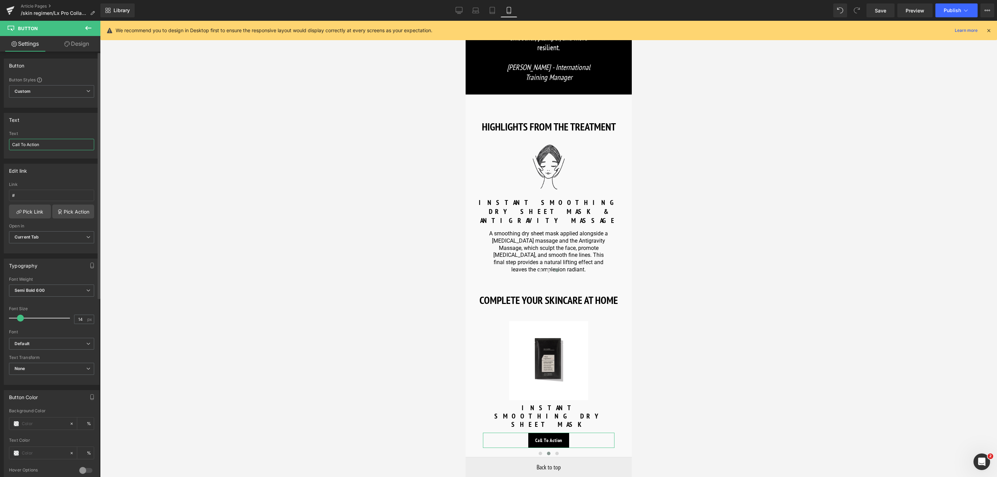
drag, startPoint x: 46, startPoint y: 143, endPoint x: 0, endPoint y: 138, distance: 46.3
click at [0, 138] on div "Text Call To Action Text Call To Action" at bounding box center [51, 133] width 103 height 51
type input "Discover more"
click at [558, 450] on button at bounding box center [556, 453] width 8 height 7
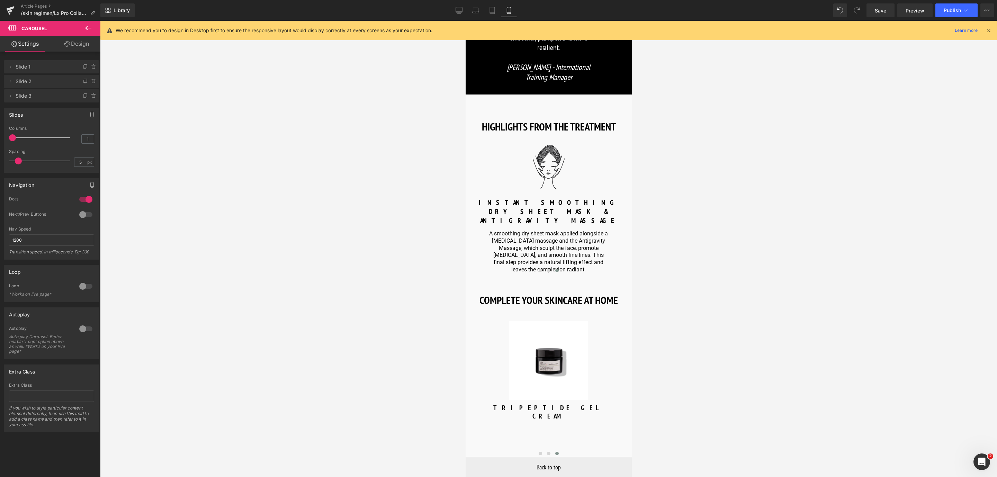
click at [87, 28] on icon at bounding box center [88, 28] width 8 height 8
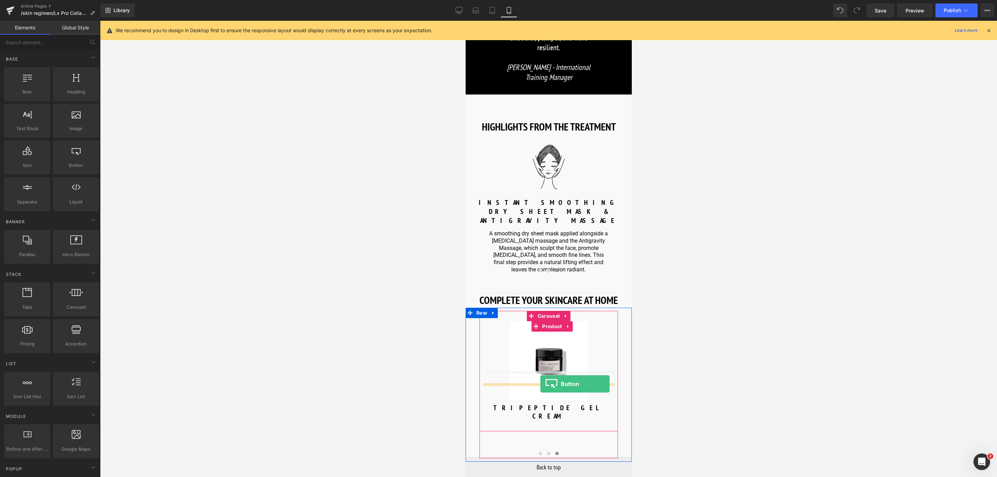
drag, startPoint x: 540, startPoint y: 190, endPoint x: 540, endPoint y: 384, distance: 193.5
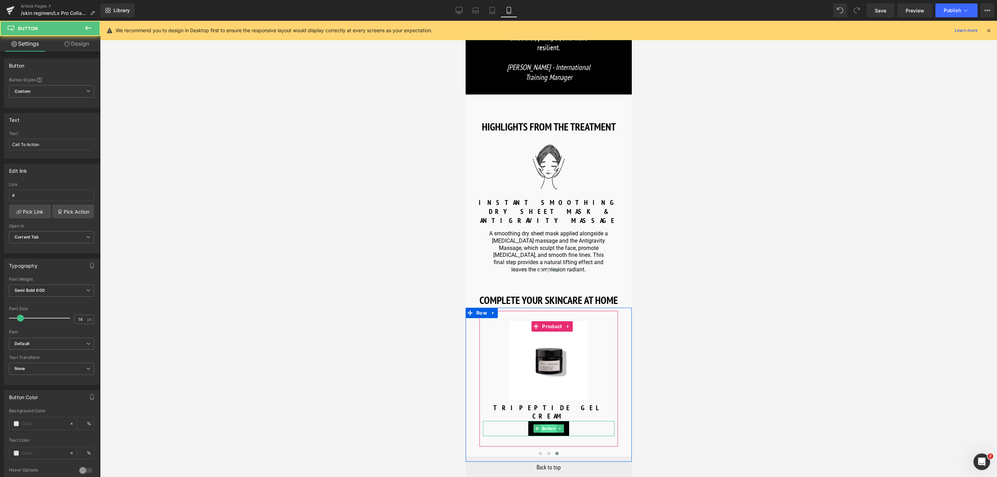
click at [546, 424] on span "Button" at bounding box center [548, 428] width 16 height 8
click at [81, 44] on link "Design" at bounding box center [77, 44] width 50 height 16
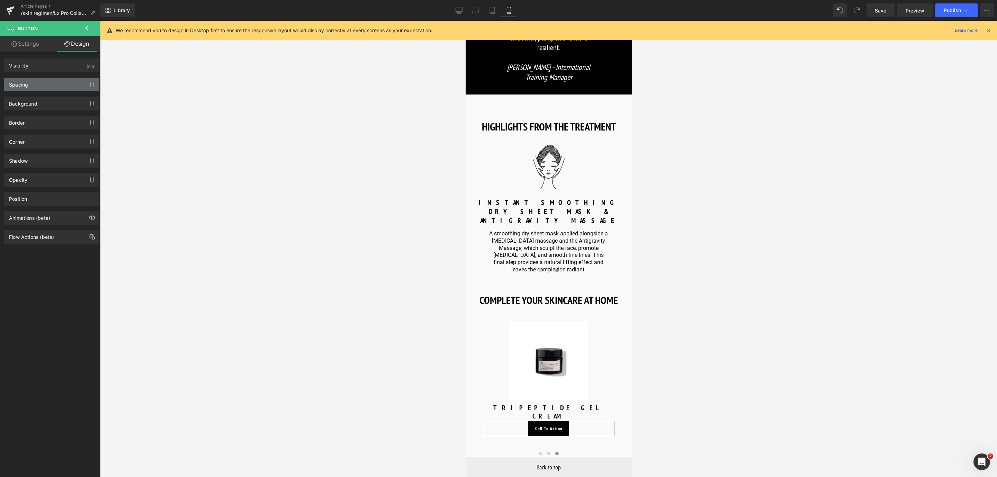
click at [43, 88] on div "Spacing" at bounding box center [51, 84] width 95 height 13
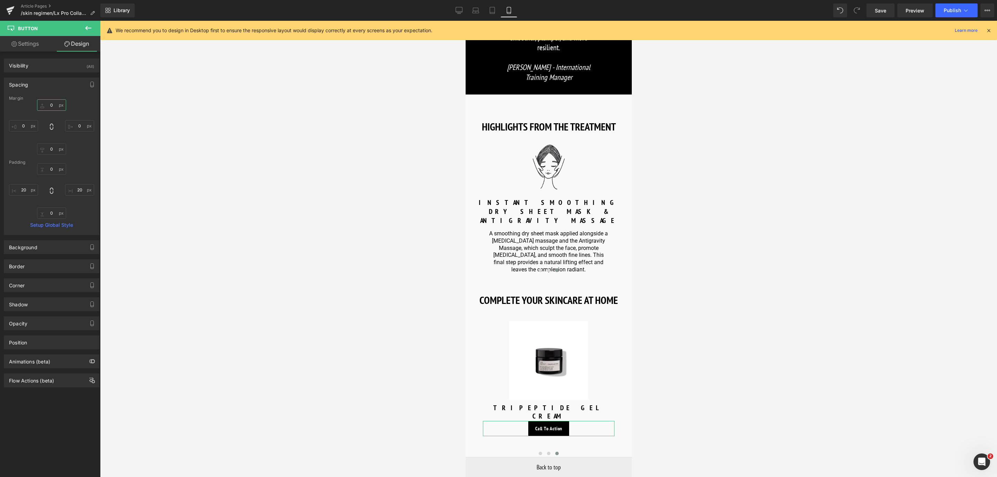
click at [50, 110] on input "0" at bounding box center [51, 104] width 29 height 11
type input "10"
click at [550, 428] on span "Button" at bounding box center [548, 432] width 16 height 8
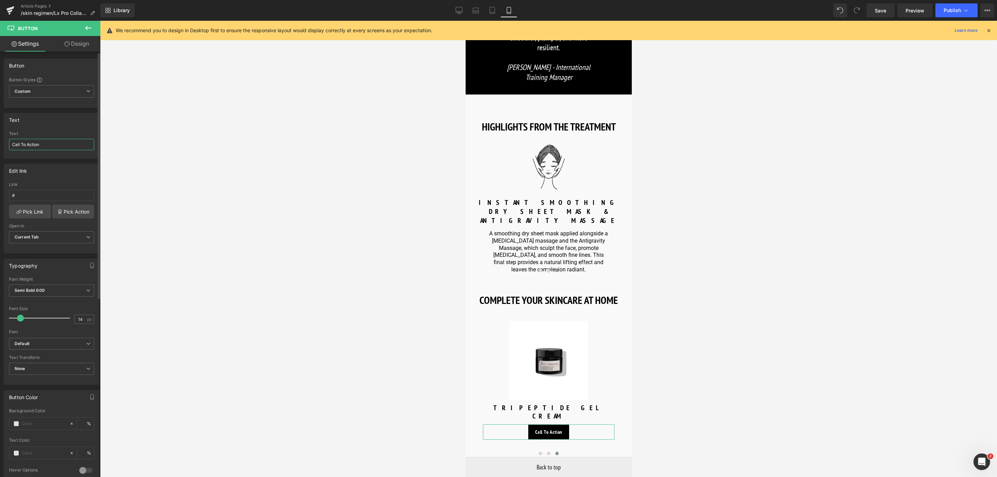
drag, startPoint x: 65, startPoint y: 145, endPoint x: 0, endPoint y: 146, distance: 64.7
click at [0, 146] on div "Text Call To Action Text Call To Action" at bounding box center [51, 133] width 103 height 51
type input "Discover more"
click at [549, 450] on button at bounding box center [548, 453] width 8 height 7
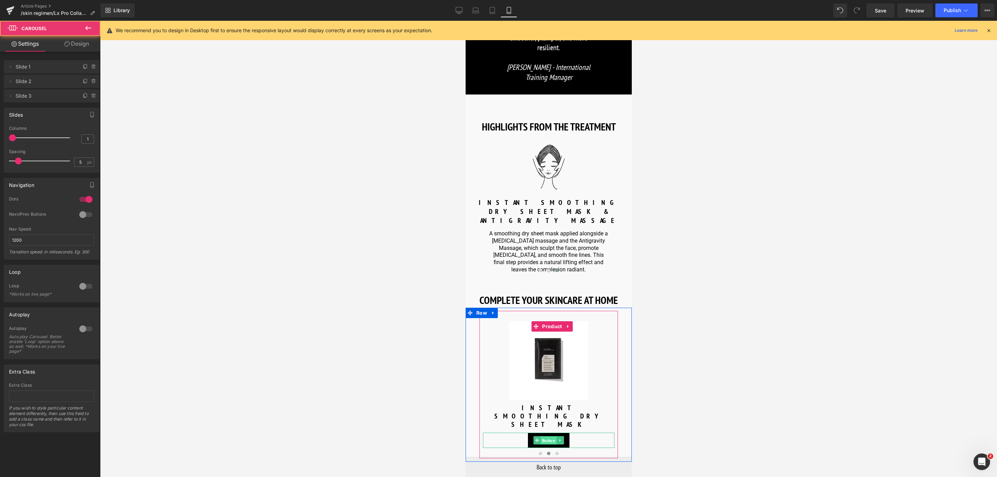
click at [543, 436] on span "Button" at bounding box center [548, 440] width 16 height 8
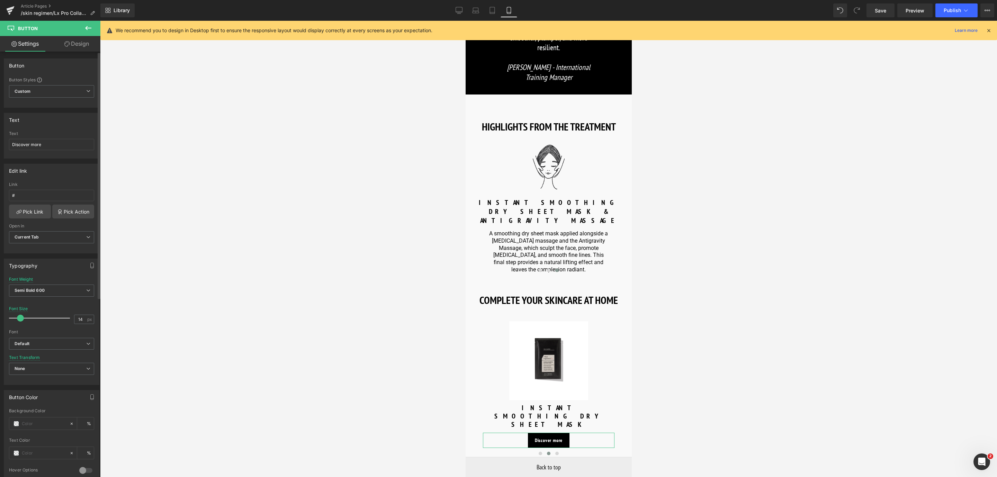
click at [34, 187] on div "Link" at bounding box center [51, 184] width 85 height 5
click at [33, 193] on input "#" at bounding box center [51, 195] width 85 height 11
paste input "https://world.comfortzoneskin.com/products/skin-regimen-lx-instant-smoothing-dr…"
type input "https://world.comfortzoneskin.com/products/skin-regimen-lx-instant-smoothing-dr…"
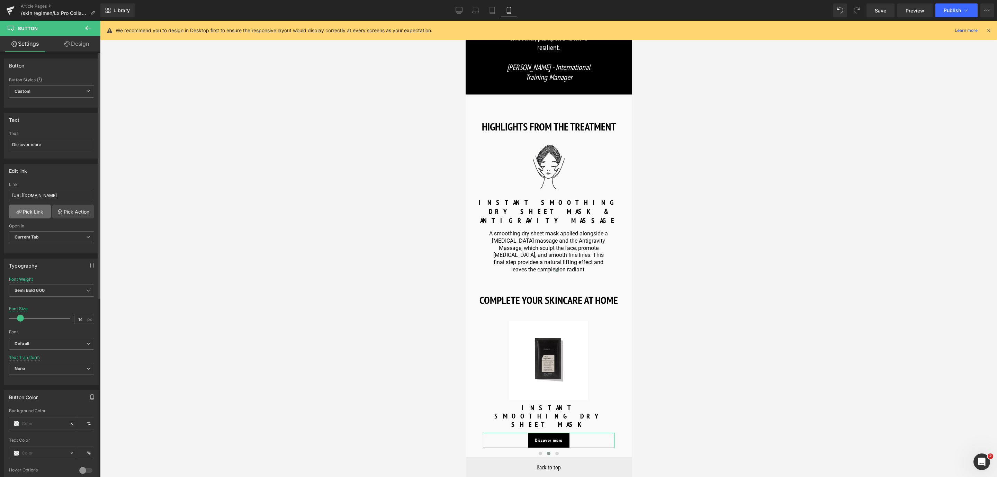
click at [41, 214] on link "Pick Link" at bounding box center [30, 212] width 42 height 14
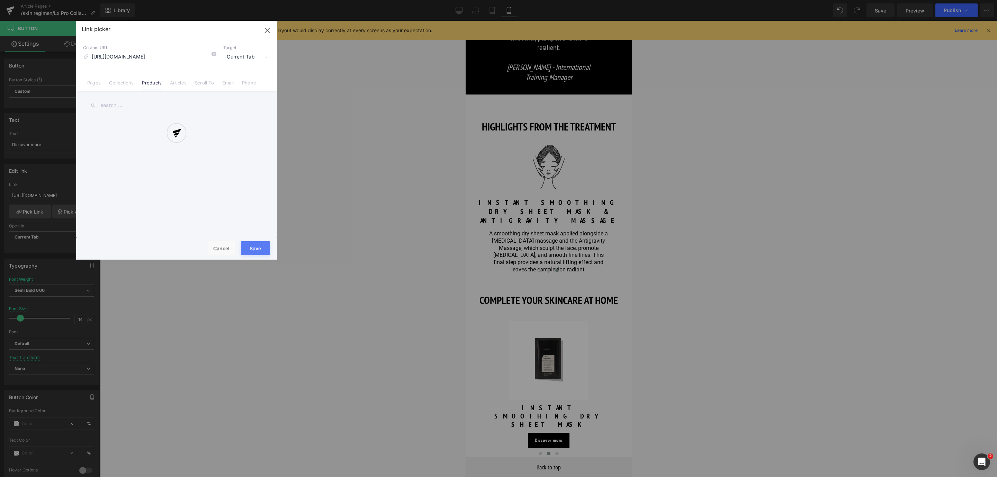
scroll to position [0, 102]
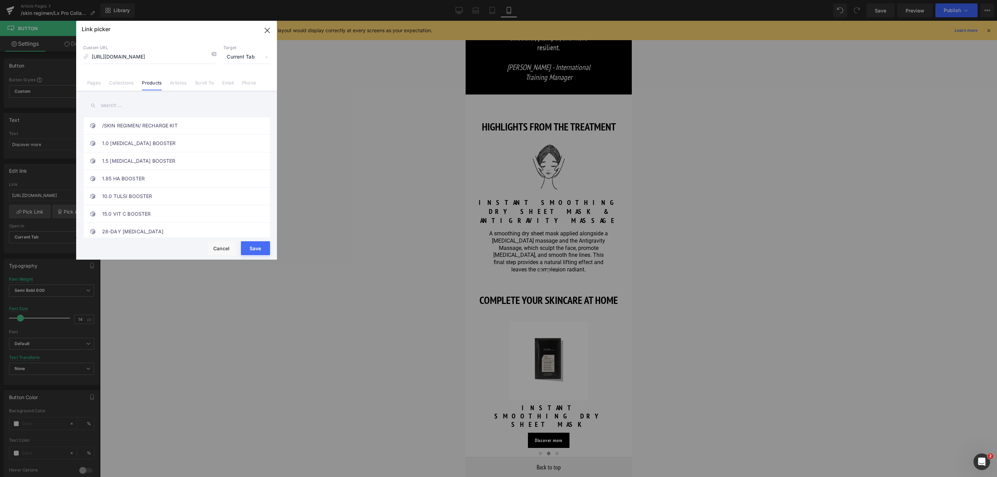
click at [263, 247] on button "Save" at bounding box center [255, 248] width 29 height 14
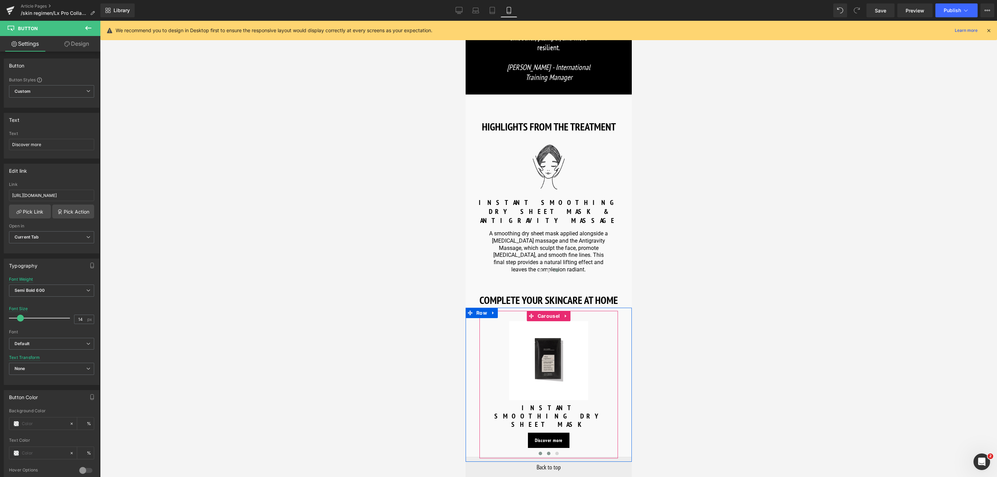
click at [537, 450] on button at bounding box center [540, 453] width 8 height 7
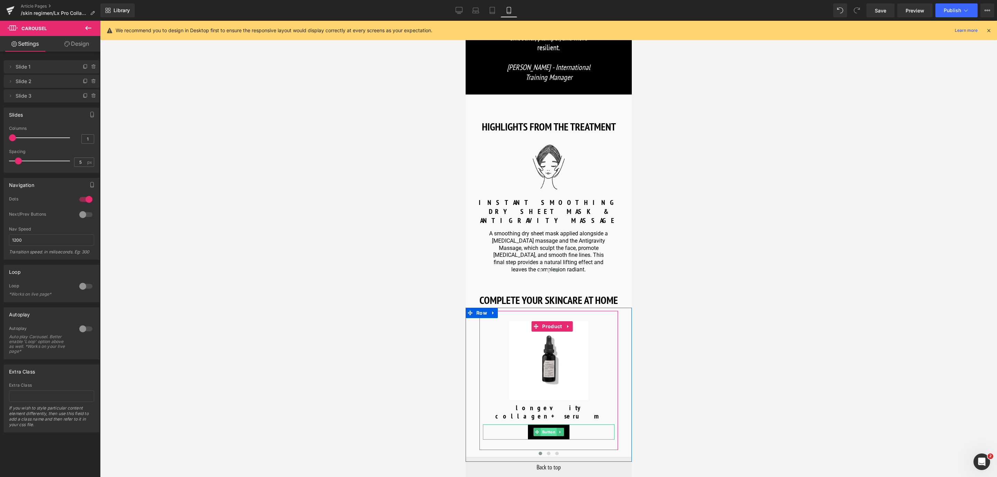
click at [547, 428] on span "Button" at bounding box center [548, 432] width 16 height 8
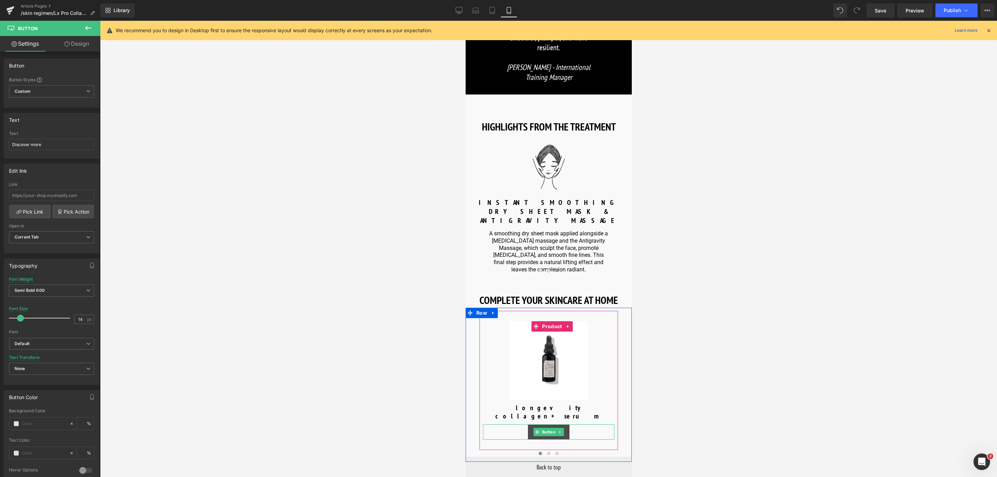
click at [544, 428] on span "Button" at bounding box center [548, 432] width 16 height 8
click at [38, 199] on input "text" at bounding box center [51, 195] width 85 height 11
type input "https://world.comfortzoneskin.com/products/skin-regimen-lx-longevity-collagen-s…"
click at [27, 214] on link "Pick Link" at bounding box center [30, 212] width 42 height 14
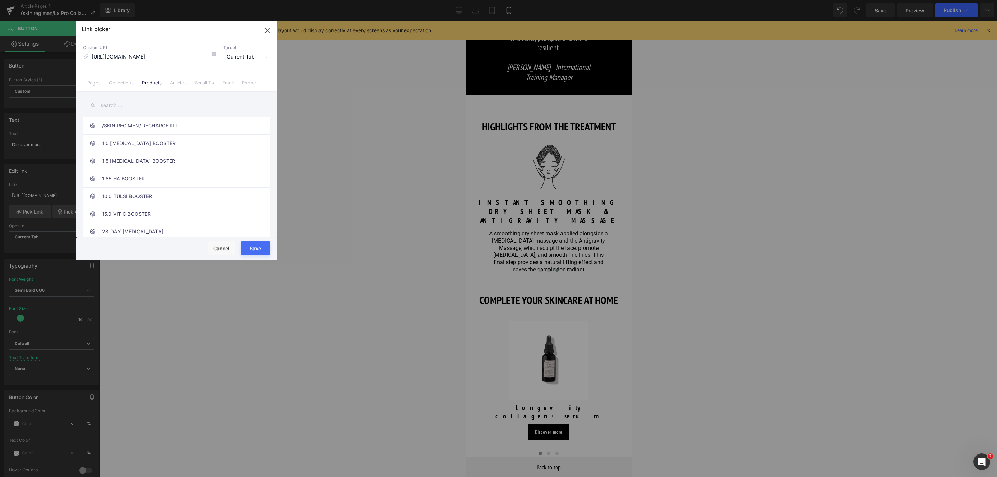
scroll to position [0, 0]
click at [255, 245] on button "Save" at bounding box center [255, 248] width 29 height 14
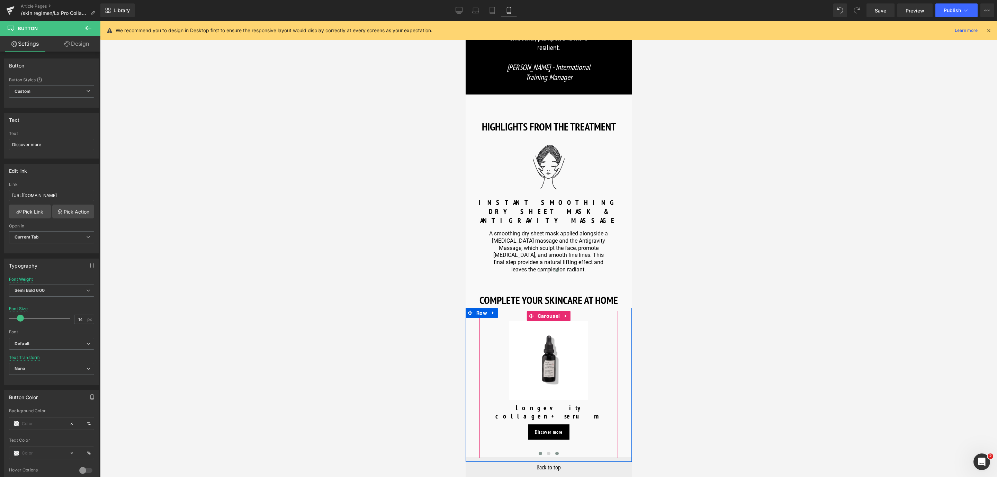
click at [555, 452] on span at bounding box center [556, 453] width 3 height 3
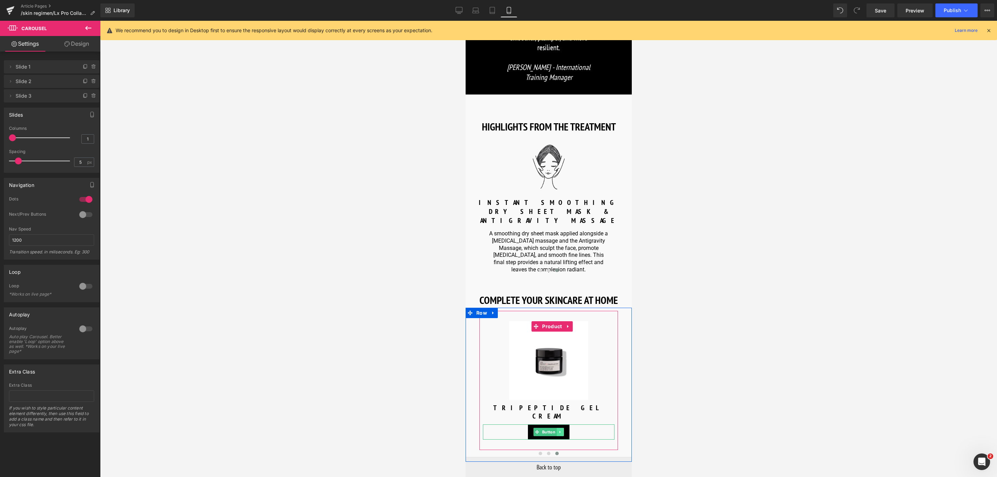
click at [558, 430] on icon at bounding box center [560, 432] width 4 height 4
click at [538, 428] on link "Button" at bounding box center [533, 432] width 23 height 8
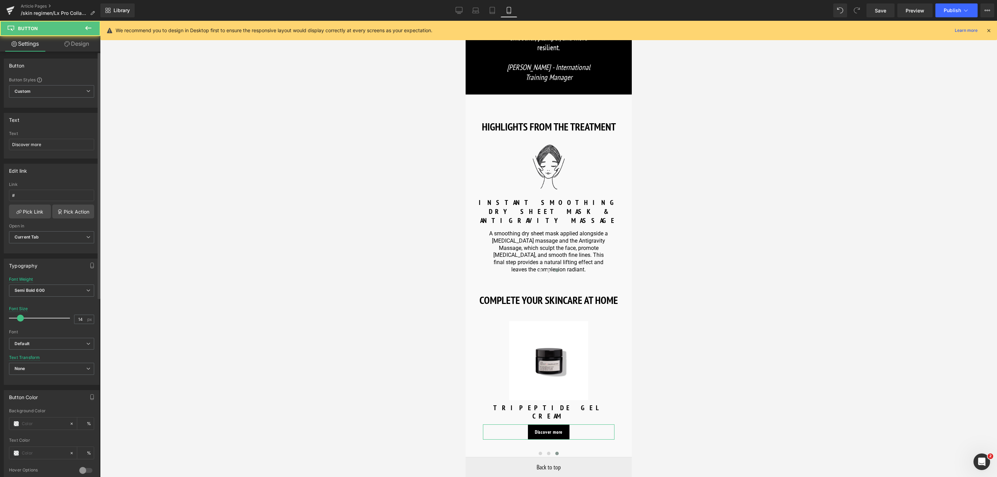
click at [49, 205] on div "Link #" at bounding box center [51, 193] width 85 height 22
click at [48, 201] on input "#" at bounding box center [51, 195] width 85 height 11
paste input "https://world.comfortzoneskin.com/products/skin-regimen-lx-tripeptide-gel-cream"
click at [38, 201] on input "https://world.comfortzoneskin.com/products/skin-regimen-lx-tripeptide-gel-cream" at bounding box center [51, 195] width 85 height 11
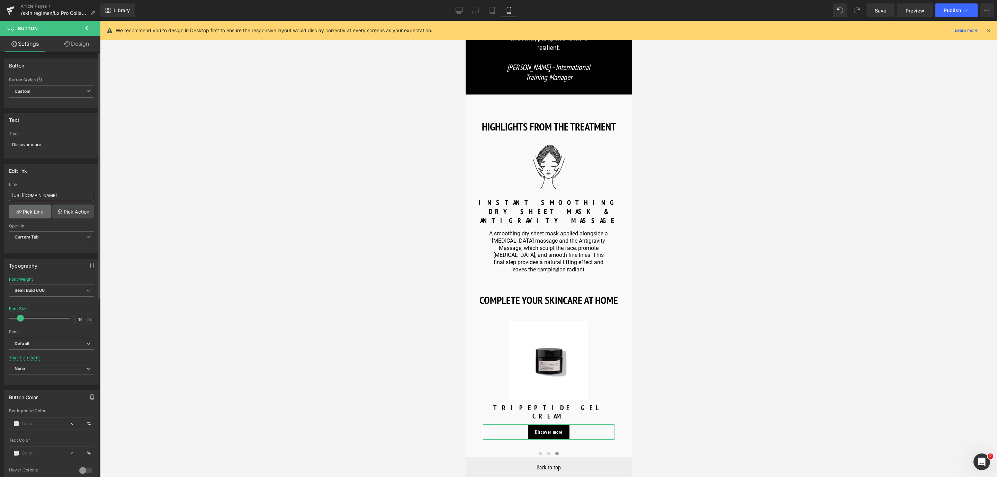
type input "https://world.comfortzoneskin.com/products/skin-regimen-lx-tripeptide-gel-cream"
click at [36, 215] on link "Pick Link" at bounding box center [30, 212] width 42 height 14
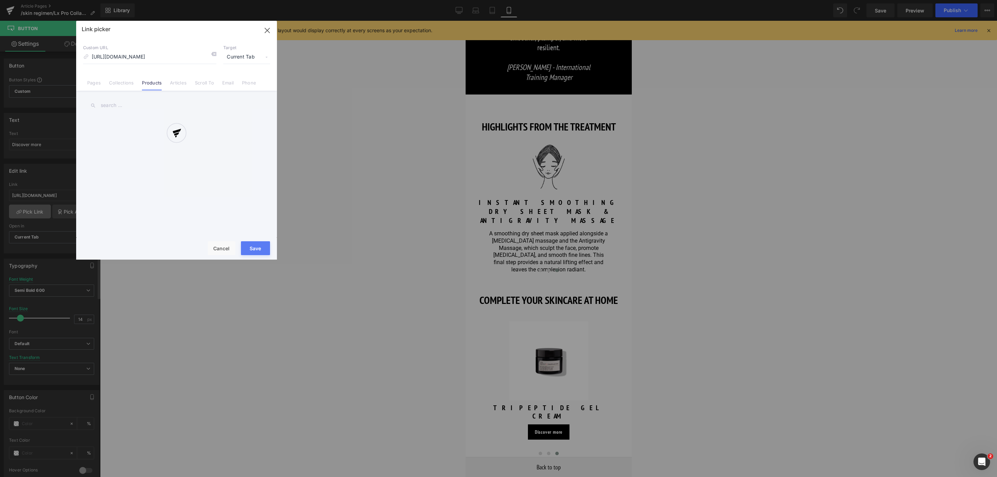
scroll to position [0, 69]
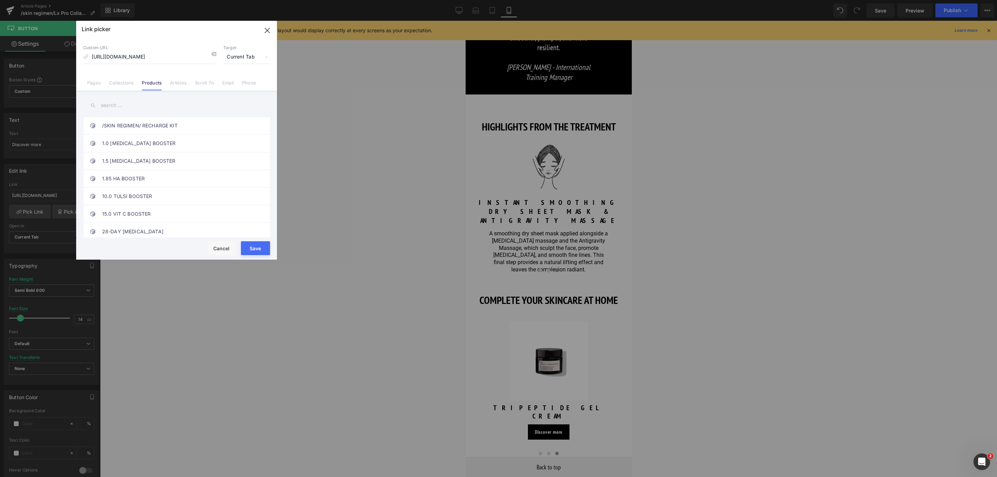
click at [255, 244] on button "Save" at bounding box center [255, 248] width 29 height 14
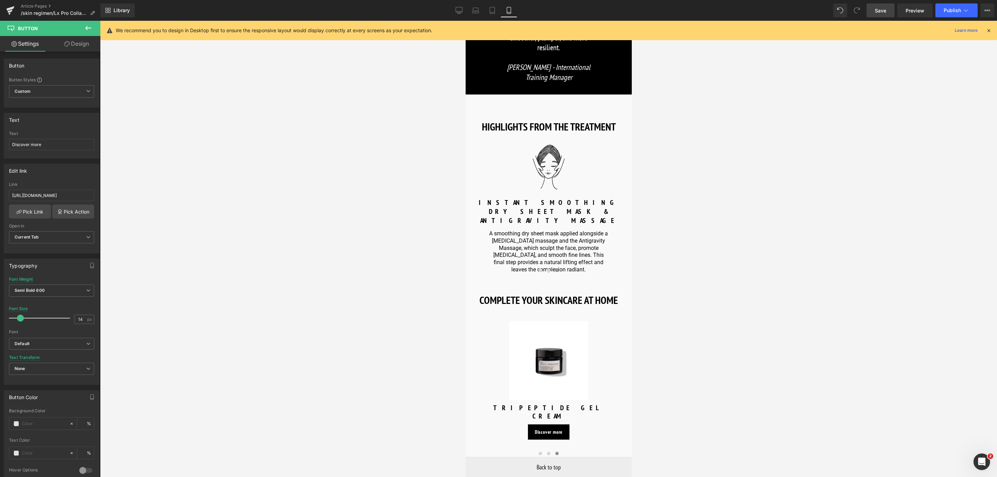
click at [881, 11] on span "Save" at bounding box center [880, 10] width 11 height 7
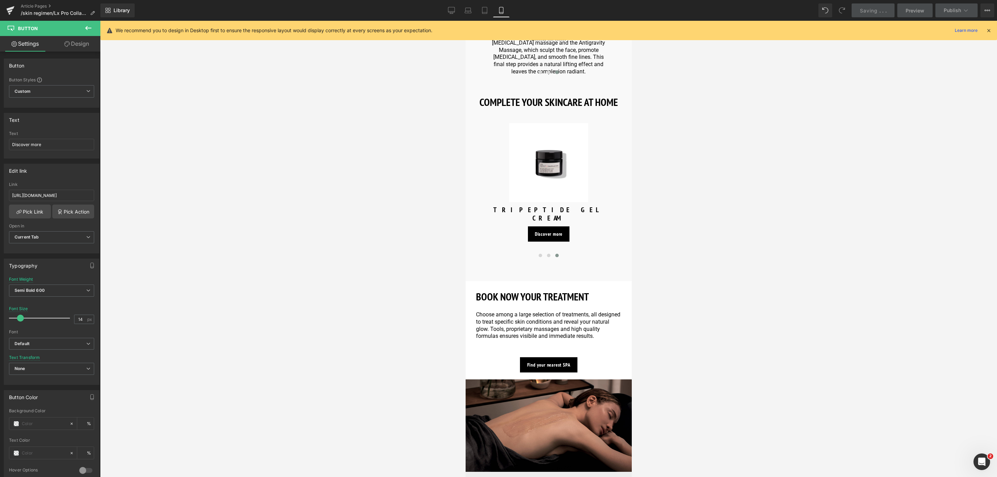
scroll to position [1087, 0]
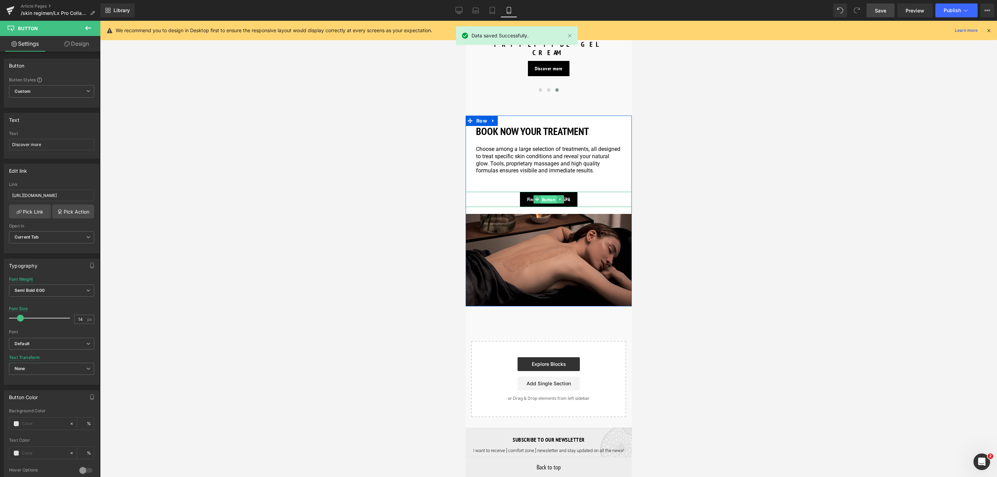
drag, startPoint x: 541, startPoint y: 154, endPoint x: 886, endPoint y: 204, distance: 348.7
click at [541, 196] on span "Button" at bounding box center [548, 200] width 16 height 8
click at [459, 5] on link "Desktop" at bounding box center [459, 10] width 17 height 14
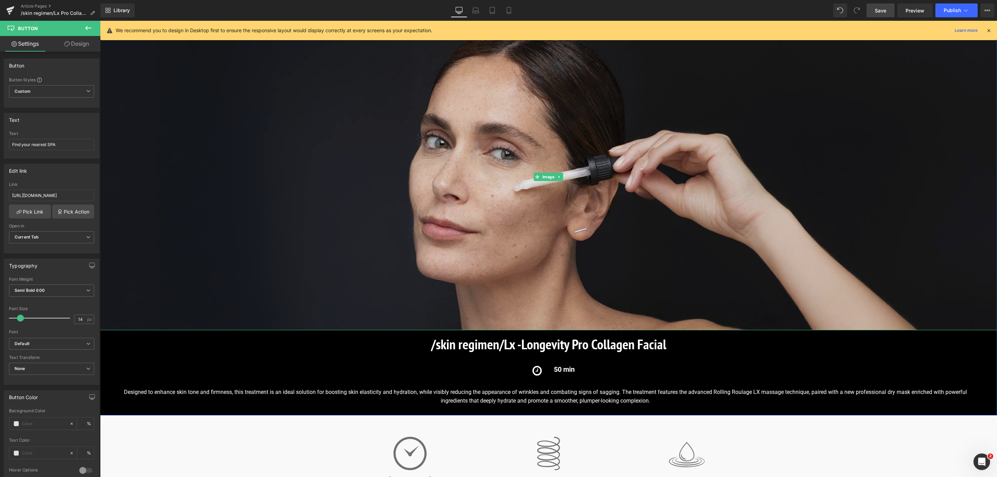
scroll to position [52, 0]
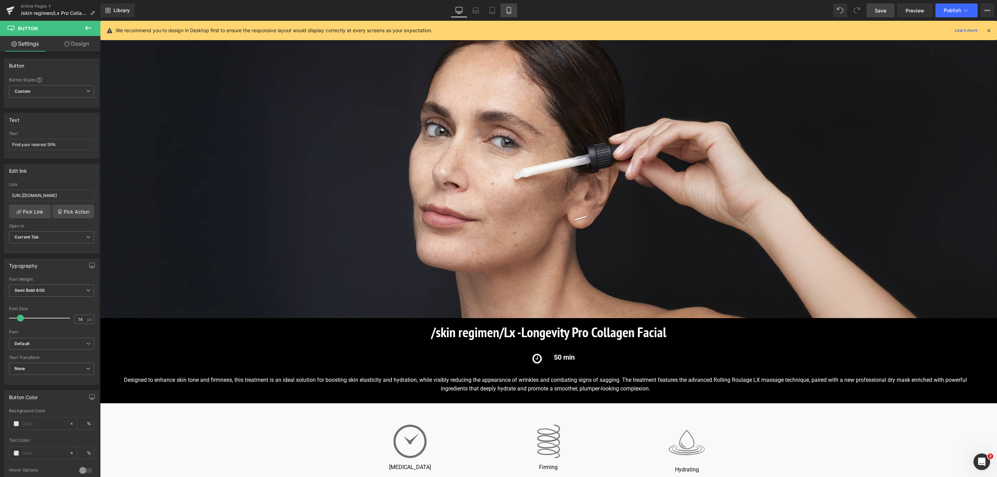
click at [514, 13] on link "Mobile" at bounding box center [509, 10] width 17 height 14
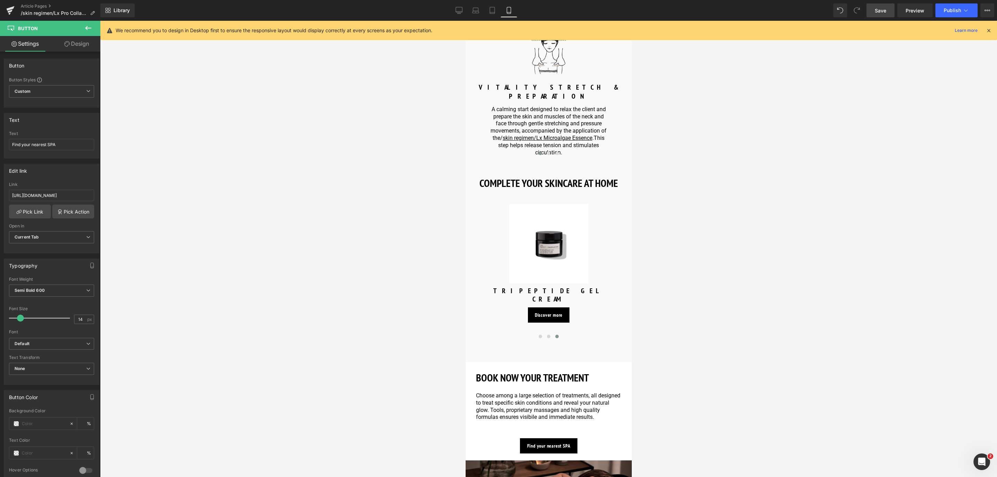
scroll to position [747, 0]
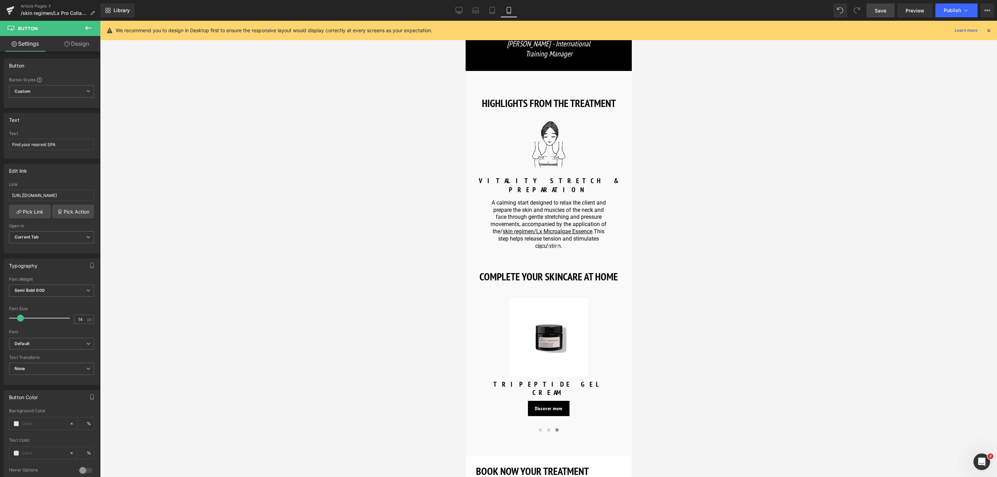
click at [450, 10] on div "Library Mobile Desktop Laptop Tablet Mobile Save Preview Publish Scheduled View…" at bounding box center [548, 10] width 896 height 14
click at [458, 6] on link "Desktop" at bounding box center [459, 10] width 17 height 14
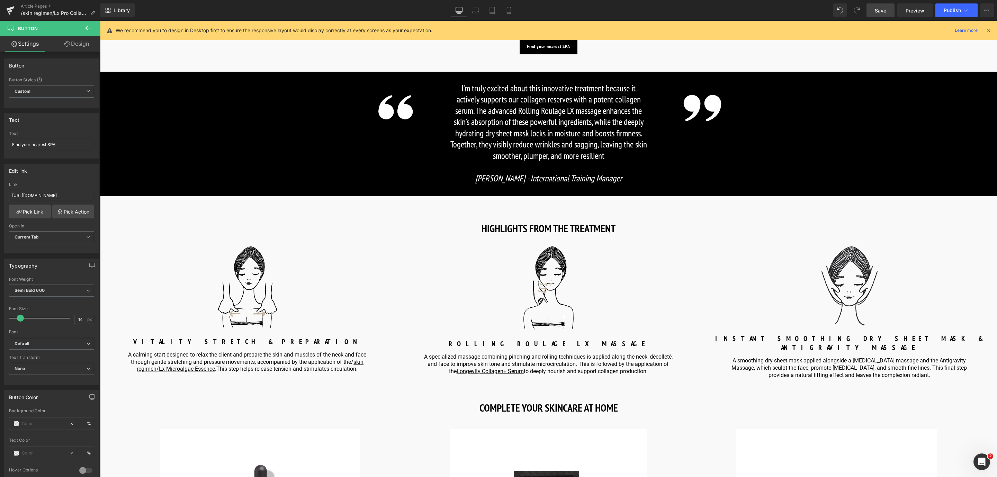
scroll to position [883, 0]
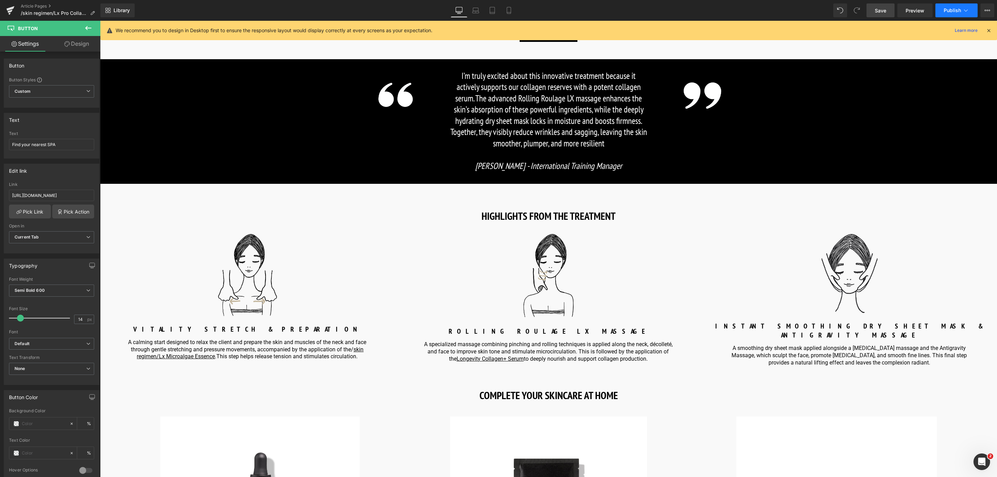
click at [969, 7] on button "Publish" at bounding box center [956, 10] width 42 height 14
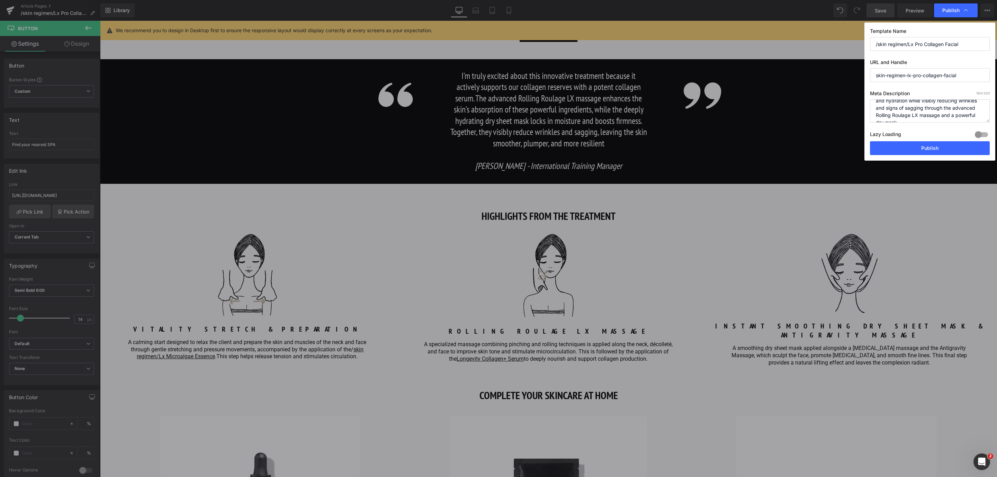
scroll to position [22, 0]
click at [905, 111] on textarea "An intensive treatment that boosts elasticity and hydration while visibly reduc…" at bounding box center [930, 110] width 120 height 23
click at [903, 119] on textarea "An intensive treatment that boosts elasticity and hydration while visibly reduc…" at bounding box center [930, 110] width 120 height 23
type textarea "An intensive treatment that boosts elasticity and hydration while visibly reduc…"
click at [910, 145] on button "Publish" at bounding box center [930, 148] width 120 height 14
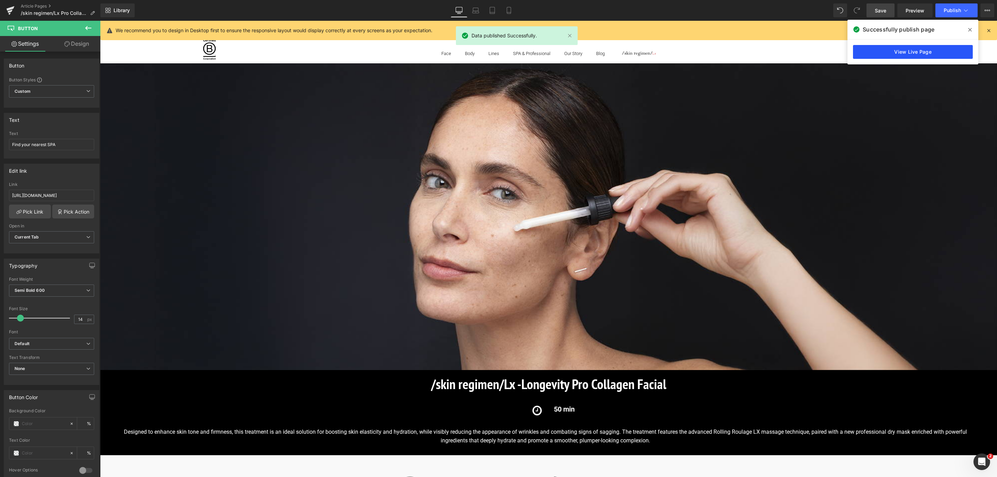
click at [954, 54] on link "View Live Page" at bounding box center [913, 52] width 120 height 14
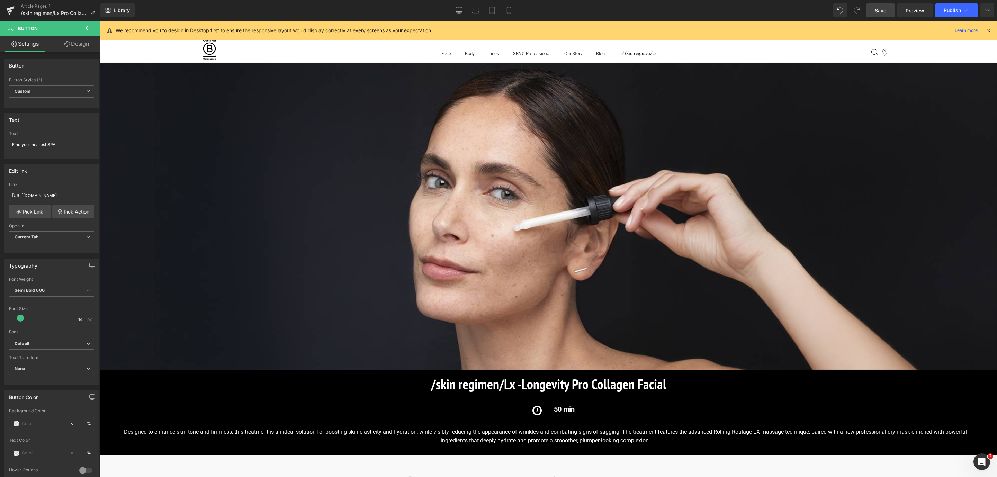
click at [28, 2] on div "Article Pages /skin regimen/Lx Pro Collagen Facial" at bounding box center [50, 10] width 100 height 21
click at [30, 3] on link "Article Pages" at bounding box center [61, 6] width 80 height 6
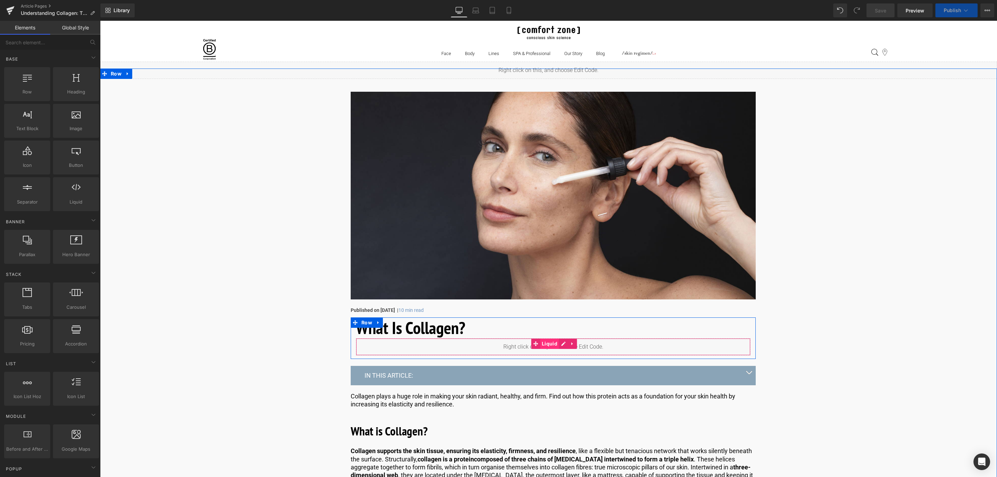
click at [549, 345] on span "Liquid" at bounding box center [549, 344] width 19 height 10
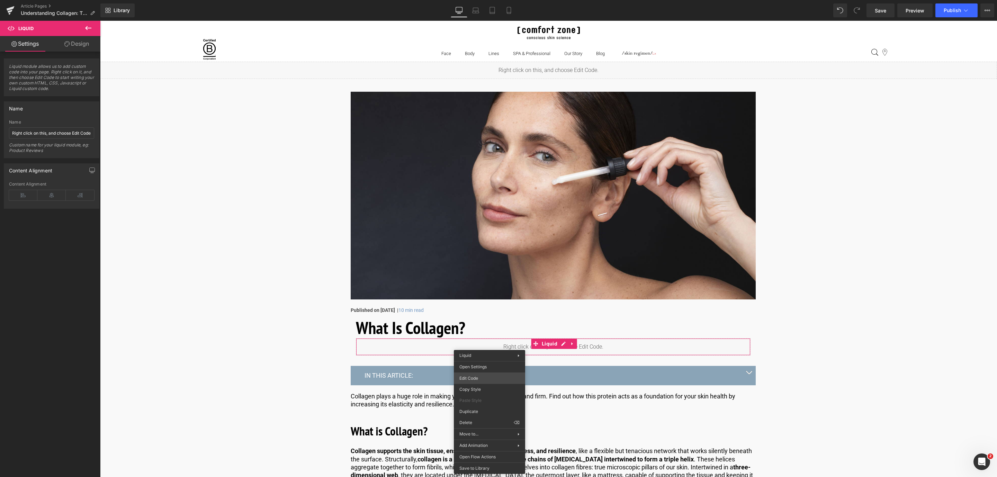
click at [494, 377] on body "Liquid You are previewing how the will restyle your page. You can not edit Elem…" at bounding box center [498, 238] width 997 height 477
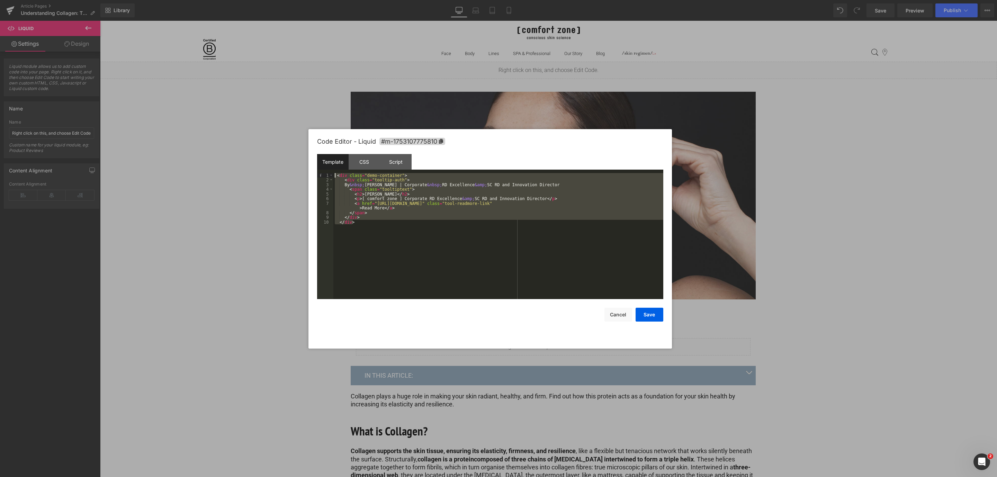
drag, startPoint x: 393, startPoint y: 227, endPoint x: 318, endPoint y: 157, distance: 102.6
click at [318, 157] on div "Template CSS Script Data 1 2 3 4 5 6 7 8 9 10 < div class = "demo-container" > …" at bounding box center [490, 226] width 346 height 145
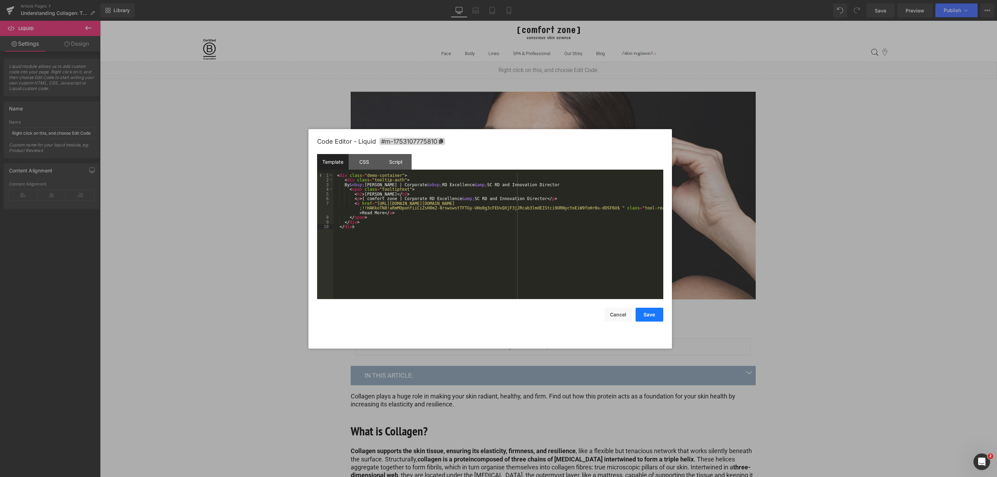
click at [652, 315] on button "Save" at bounding box center [649, 315] width 28 height 14
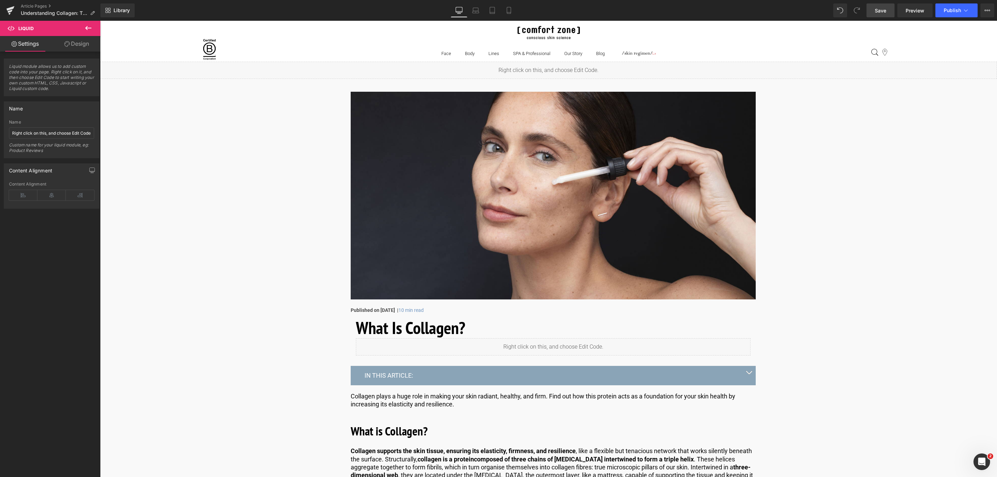
click at [878, 9] on span "Save" at bounding box center [880, 10] width 11 height 7
click at [942, 9] on button "Publish" at bounding box center [956, 10] width 42 height 14
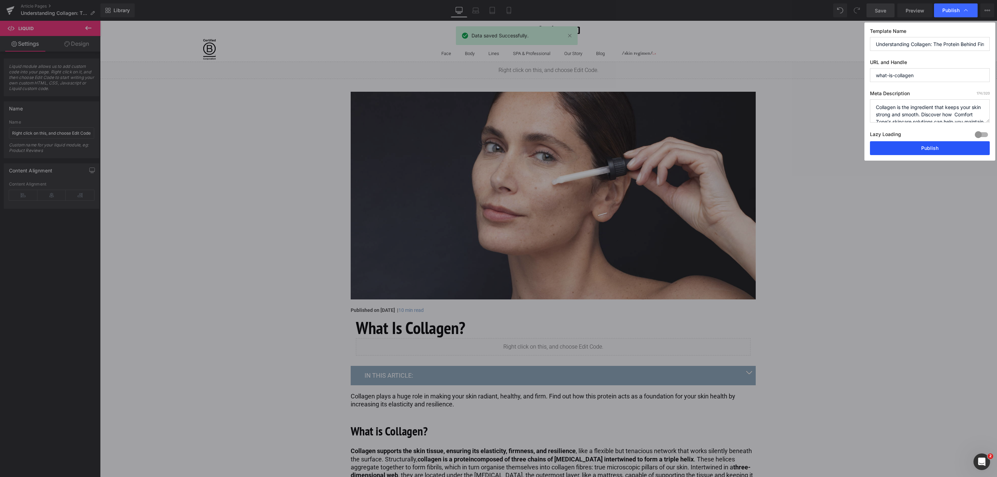
click at [917, 150] on button "Publish" at bounding box center [930, 148] width 120 height 14
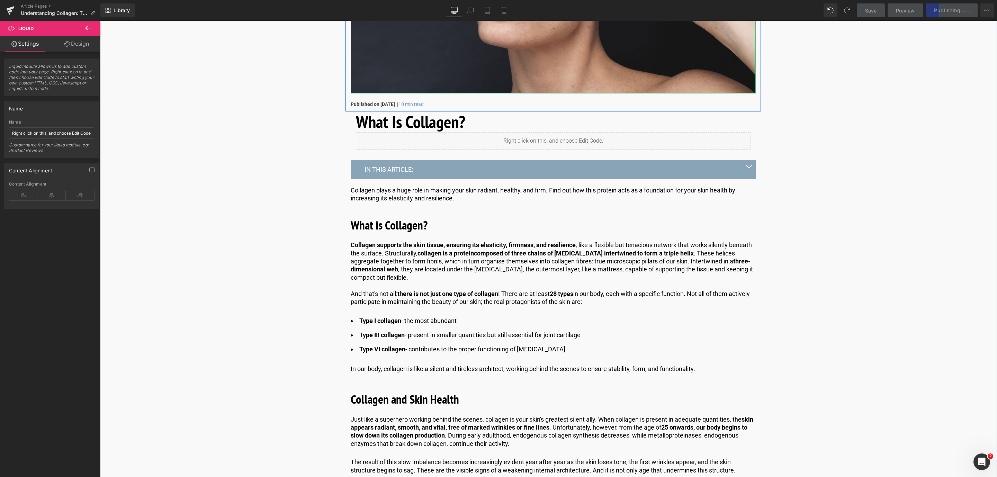
scroll to position [208, 0]
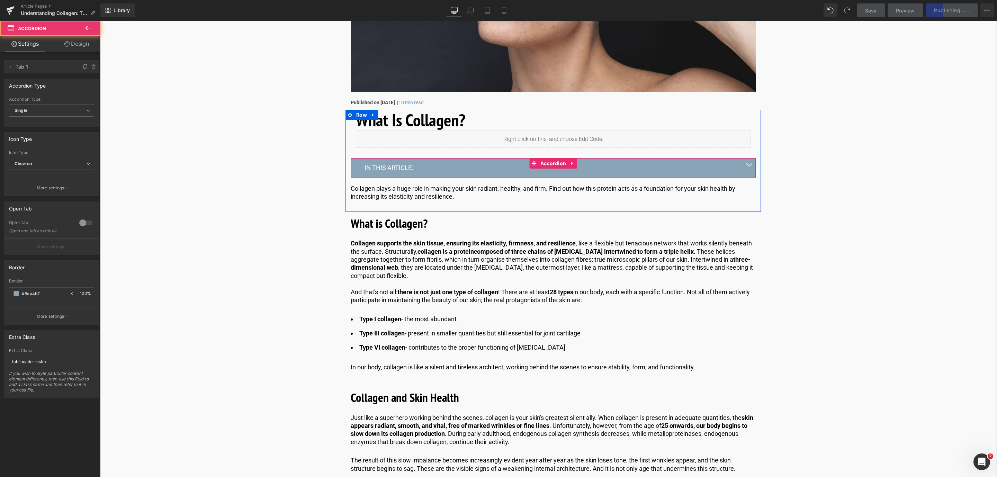
click at [748, 162] on button "button" at bounding box center [749, 167] width 14 height 19
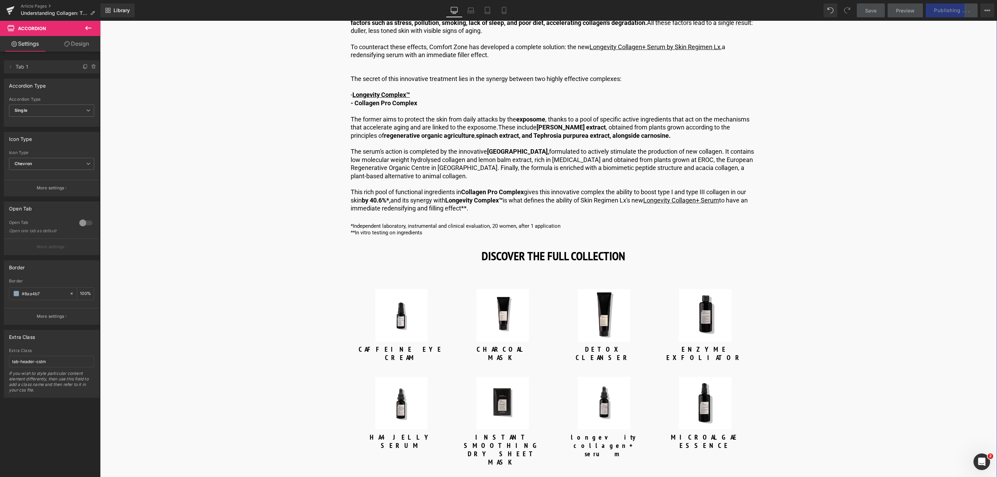
scroll to position [1765, 0]
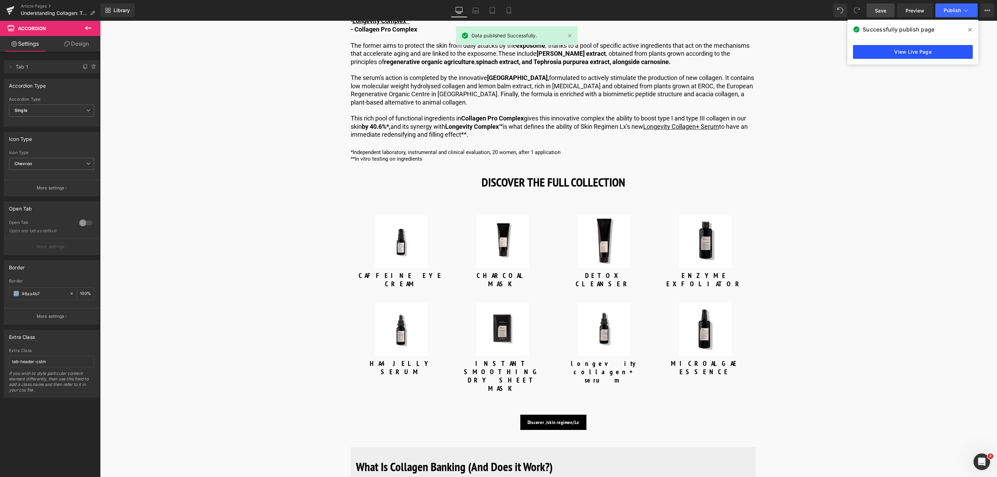
click at [922, 57] on link "View Live Page" at bounding box center [913, 52] width 120 height 14
